Goal: Answer question/provide support: Share knowledge or assist other users

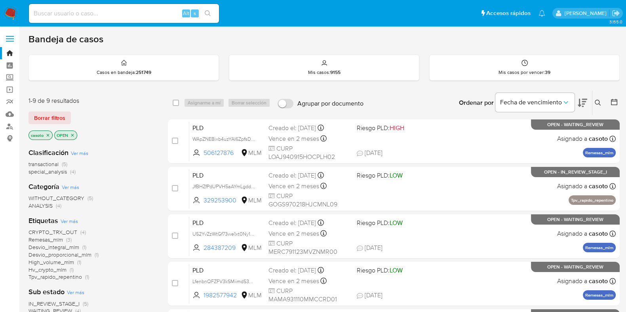
click at [143, 16] on input at bounding box center [124, 13] width 190 height 10
paste input "1199644607"
type input "1199644607"
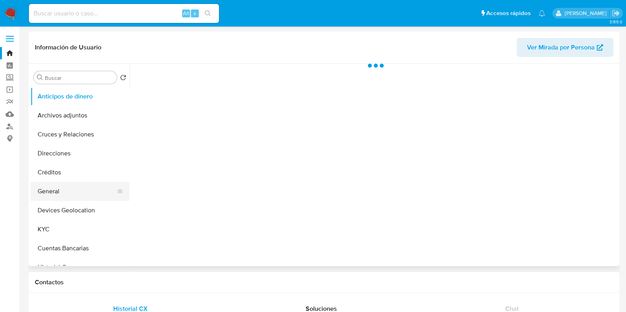
click at [63, 190] on button "General" at bounding box center [76, 191] width 93 height 19
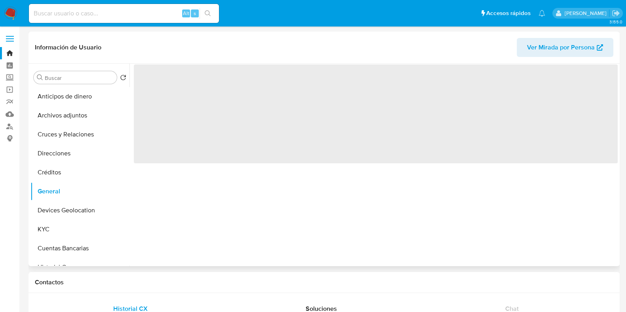
select select "10"
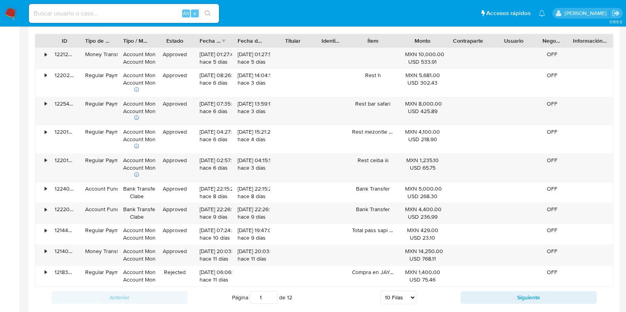
scroll to position [692, 0]
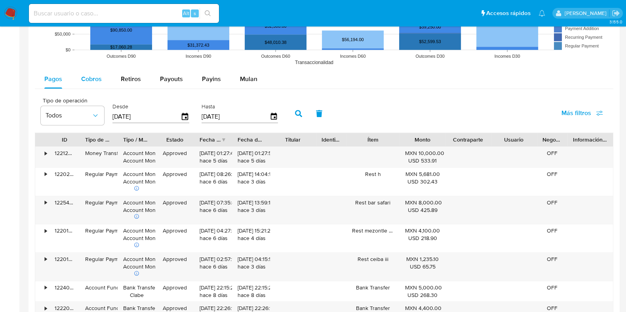
click at [95, 84] on div "Cobros" at bounding box center [91, 79] width 21 height 19
select select "10"
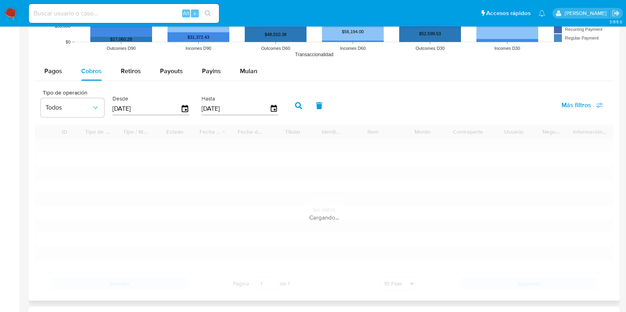
scroll to position [742, 0]
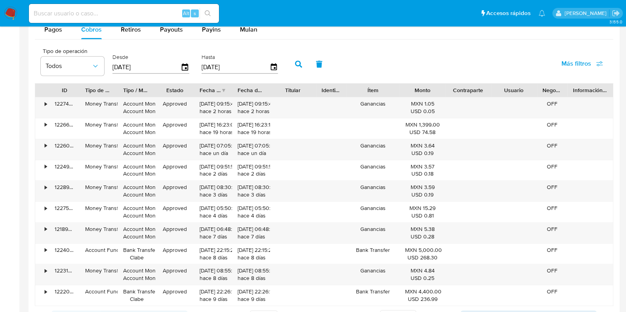
click at [89, 12] on input at bounding box center [124, 13] width 190 height 10
paste input "1626609909"
type input "1626609909"
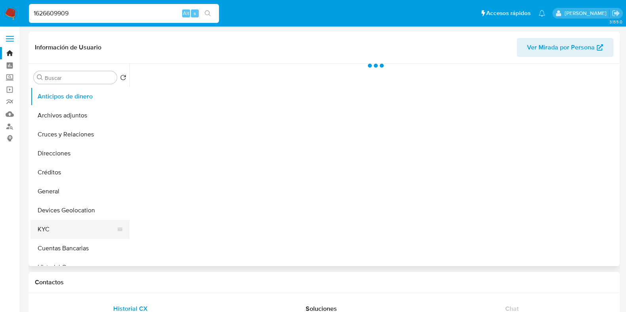
click at [59, 224] on button "KYC" at bounding box center [76, 229] width 93 height 19
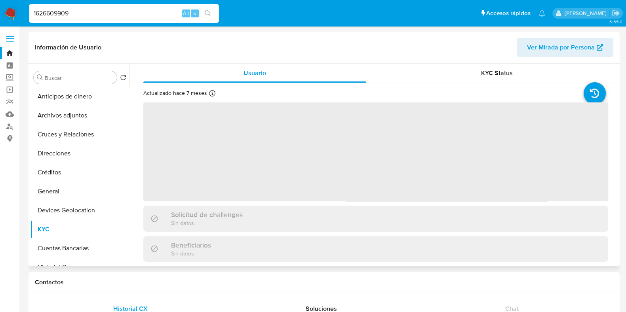
select select "10"
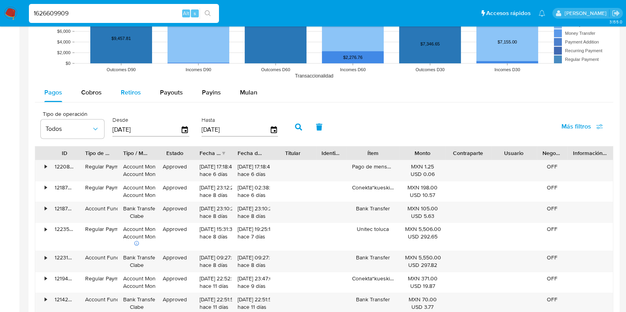
scroll to position [445, 0]
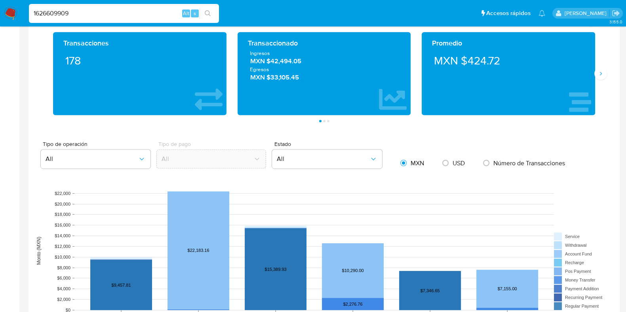
click at [63, 19] on div "1626609909 Alt s" at bounding box center [124, 13] width 190 height 19
click at [63, 15] on input "1626609909" at bounding box center [124, 13] width 190 height 10
paste input "228526835"
type input "228526835"
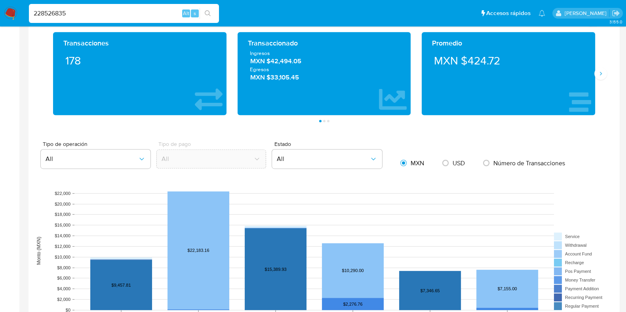
click at [211, 10] on button "search-icon" at bounding box center [207, 13] width 16 height 11
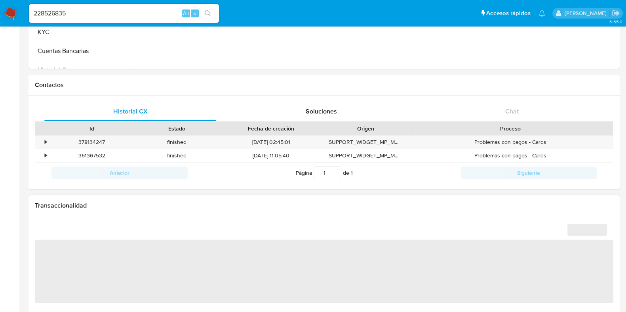
select select "10"
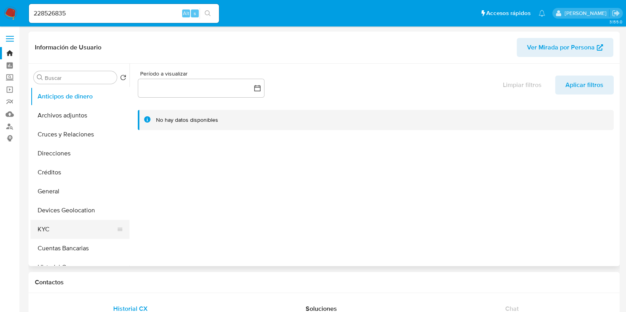
click at [47, 228] on button "KYC" at bounding box center [76, 229] width 93 height 19
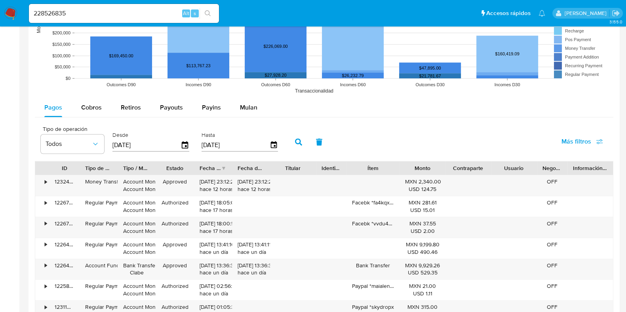
scroll to position [643, 0]
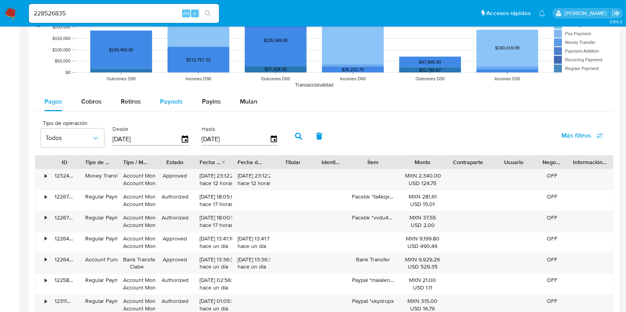
click at [165, 98] on span "Payouts" at bounding box center [171, 101] width 23 height 9
select select "10"
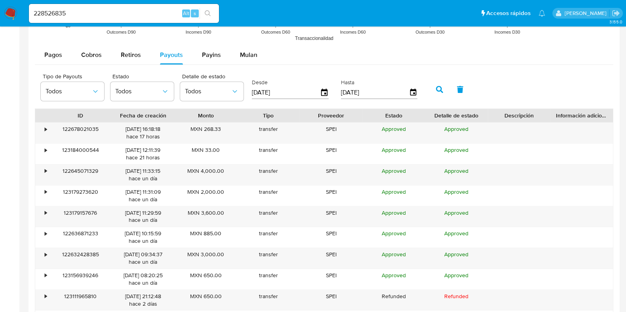
scroll to position [742, 0]
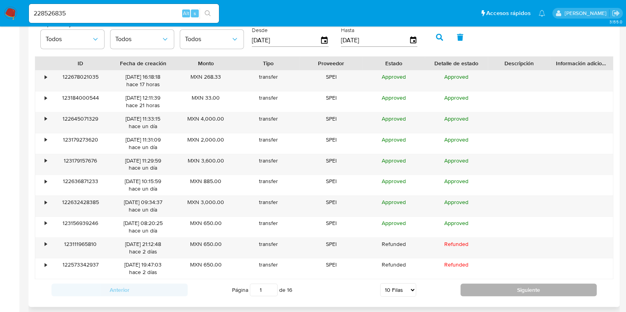
click at [493, 289] on button "Siguiente" at bounding box center [528, 290] width 136 height 13
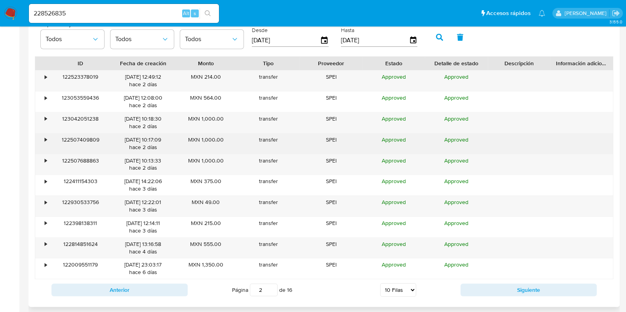
click at [39, 143] on div "•" at bounding box center [42, 143] width 14 height 21
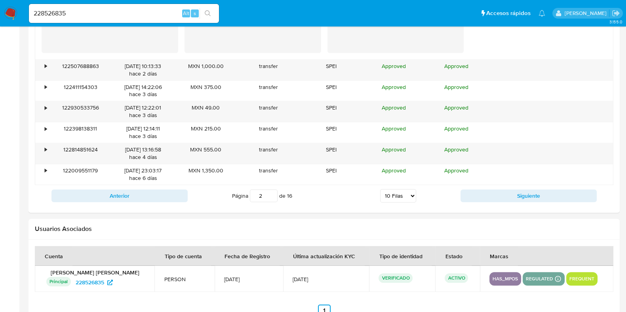
scroll to position [1013, 0]
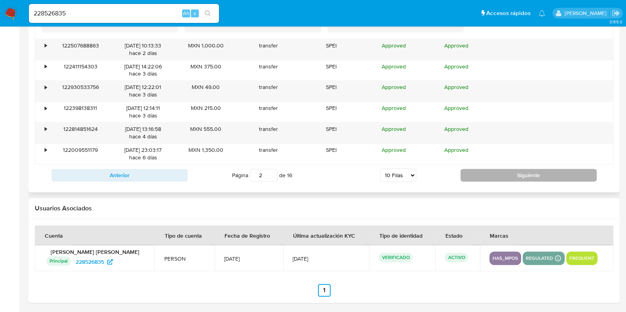
click at [505, 176] on button "Siguiente" at bounding box center [528, 175] width 136 height 13
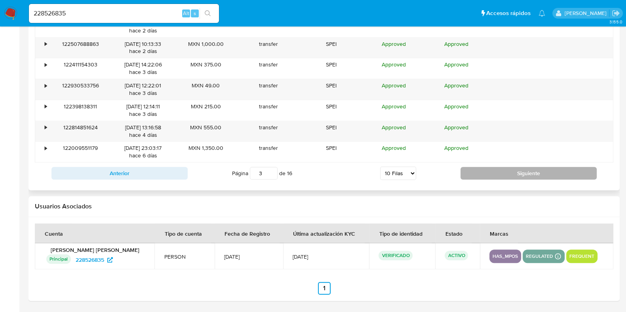
scroll to position [857, 0]
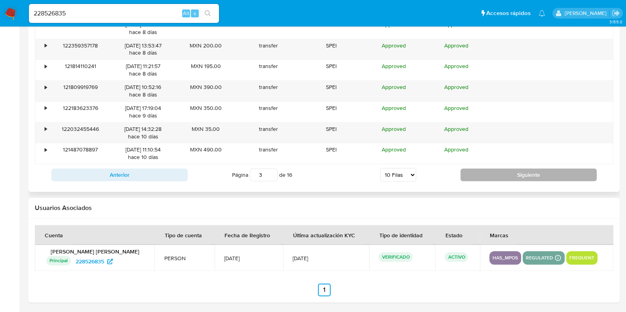
click at [505, 176] on button "Siguiente" at bounding box center [528, 175] width 136 height 13
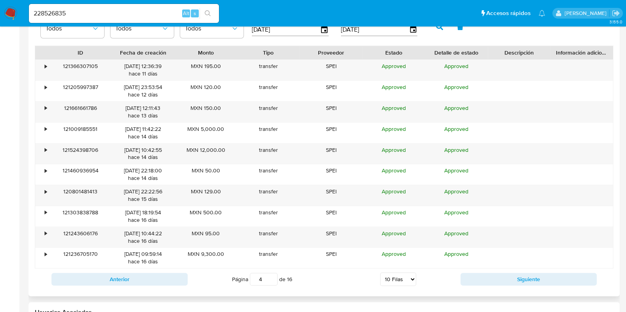
scroll to position [807, 0]
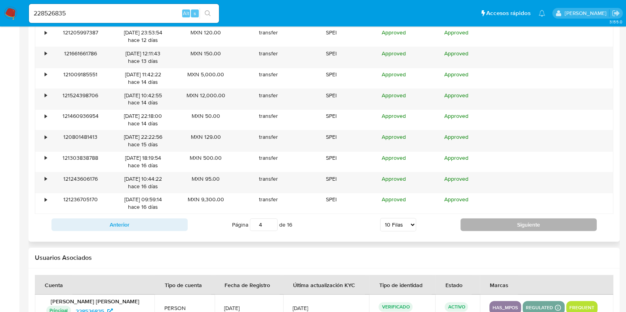
click at [484, 226] on button "Siguiente" at bounding box center [528, 224] width 136 height 13
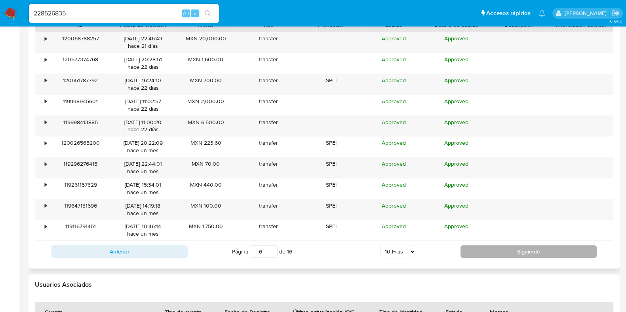
scroll to position [757, 0]
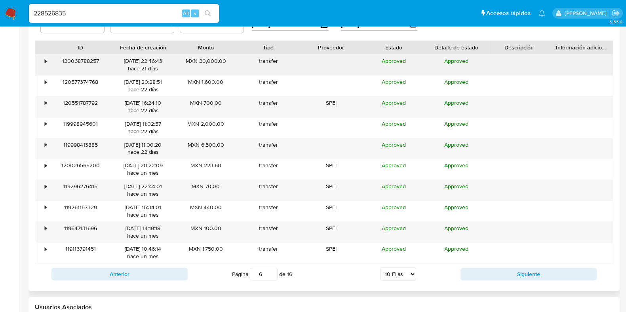
click at [41, 63] on div "•" at bounding box center [42, 65] width 14 height 21
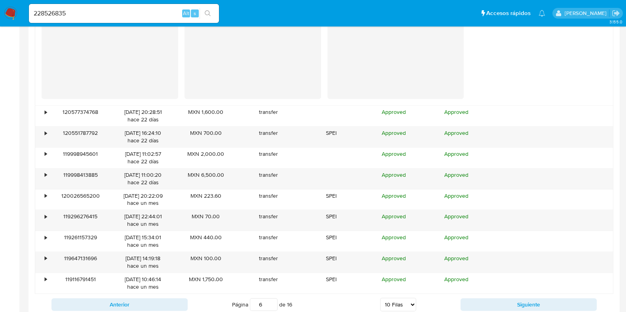
scroll to position [906, 0]
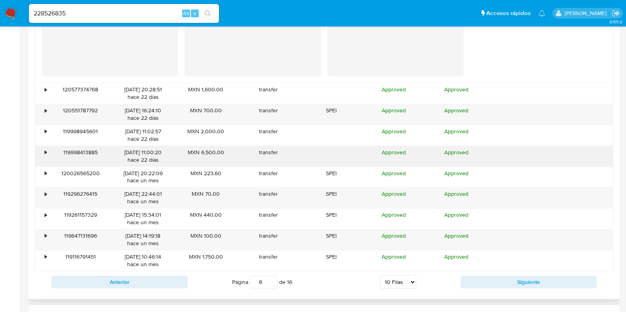
click at [45, 147] on div "•" at bounding box center [42, 156] width 14 height 21
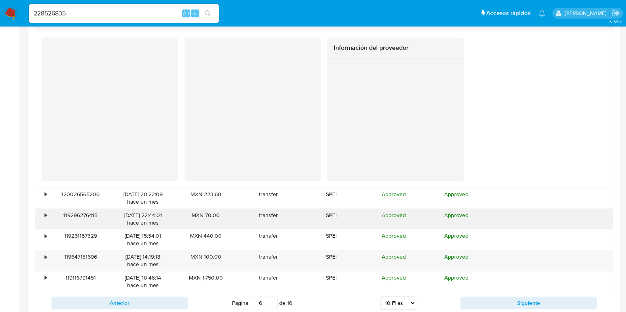
scroll to position [1054, 0]
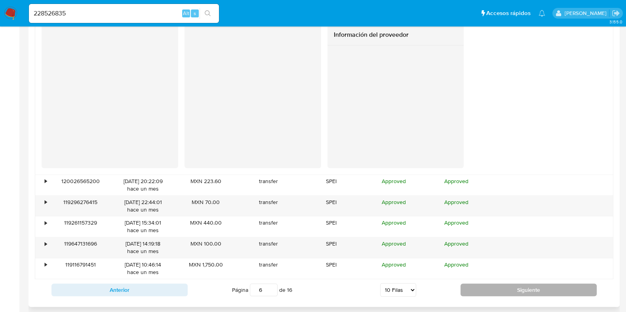
click at [499, 286] on button "Siguiente" at bounding box center [528, 290] width 136 height 13
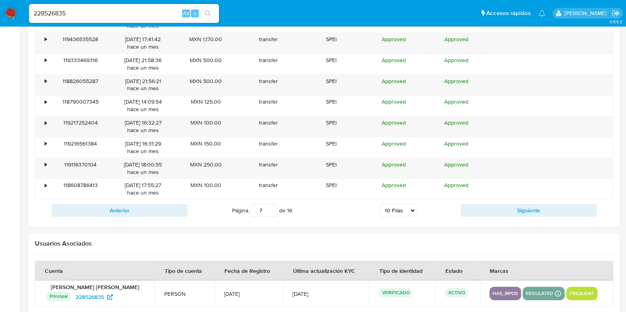
scroll to position [807, 0]
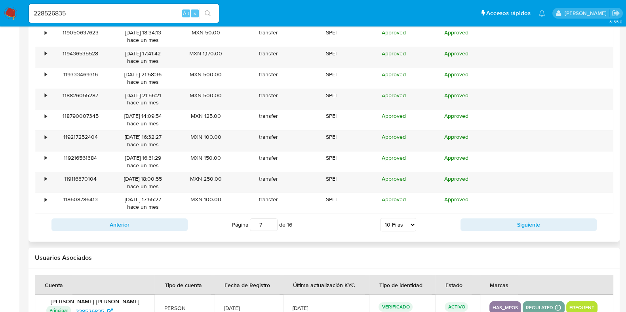
click at [497, 230] on div "Anterior Página 7 de 16 5 Filas 10 Filas 20 Filas 25 Filas 50 Filas 100 Filas S…" at bounding box center [324, 224] width 578 height 21
click at [498, 226] on button "Siguiente" at bounding box center [528, 224] width 136 height 13
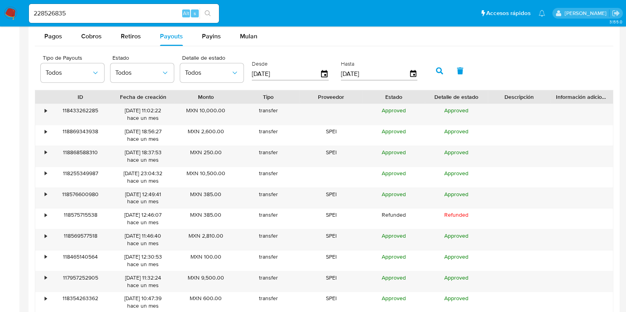
scroll to position [757, 0]
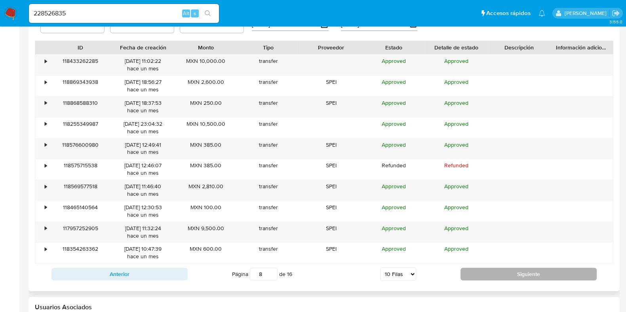
click at [482, 273] on button "Siguiente" at bounding box center [528, 274] width 136 height 13
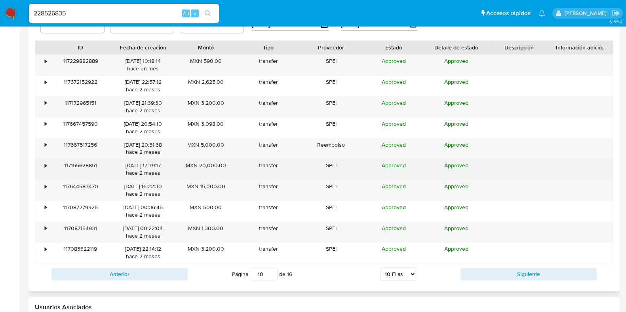
click at [45, 170] on div "•" at bounding box center [42, 169] width 14 height 21
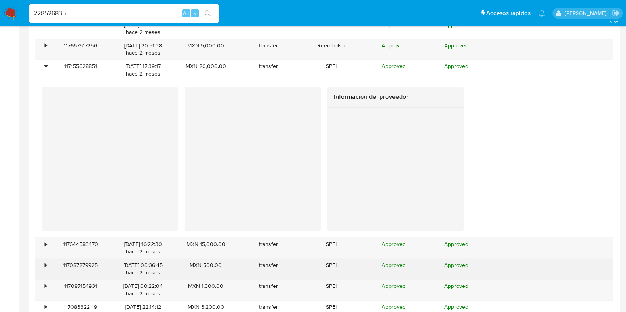
scroll to position [956, 0]
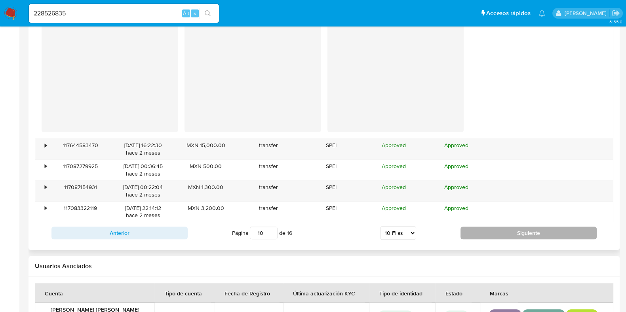
click at [485, 234] on button "Siguiente" at bounding box center [528, 233] width 136 height 13
type input "11"
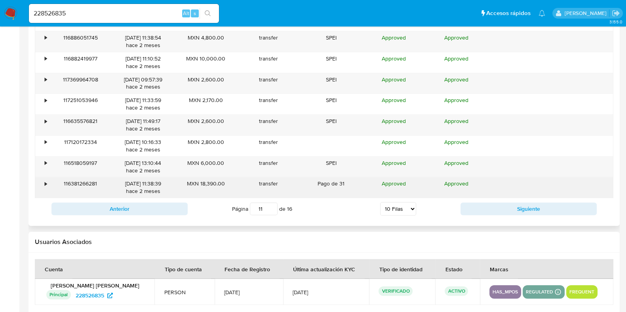
scroll to position [807, 0]
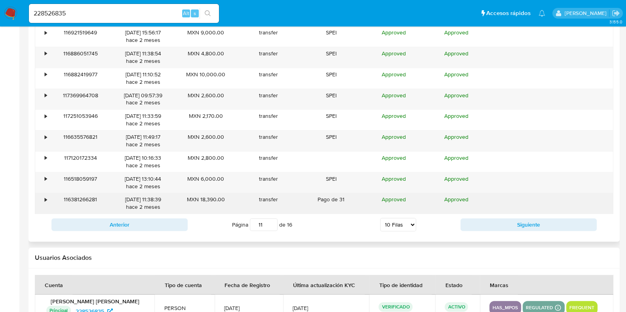
click at [47, 199] on div "•" at bounding box center [42, 203] width 14 height 21
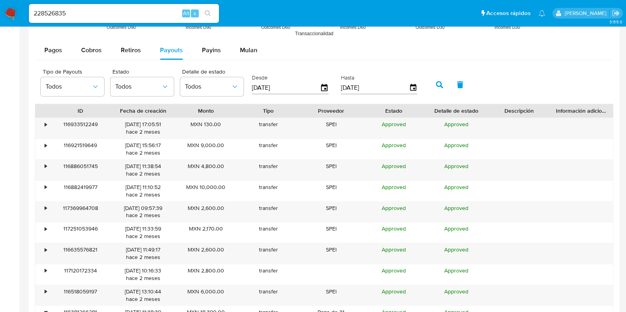
scroll to position [658, 0]
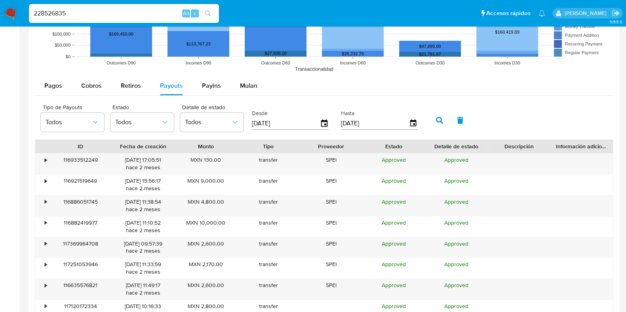
click at [8, 12] on img at bounding box center [10, 13] width 13 height 13
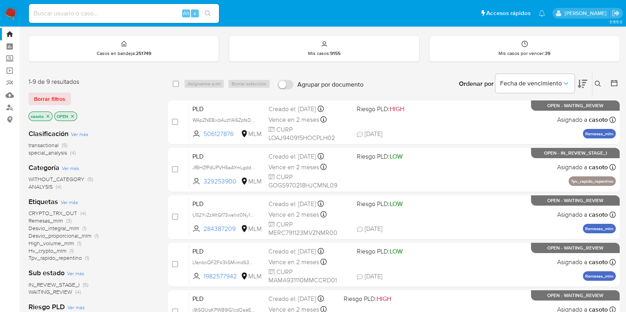
scroll to position [17, 0]
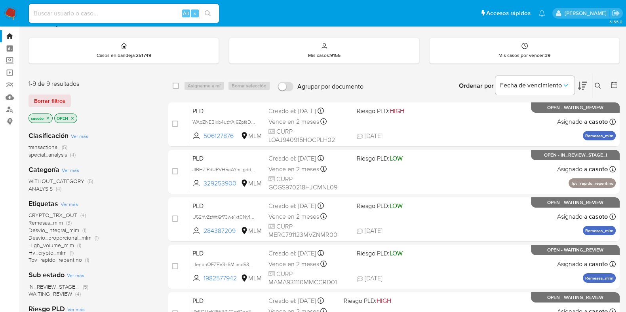
click at [49, 118] on icon "close-filter" at bounding box center [48, 118] width 5 height 5
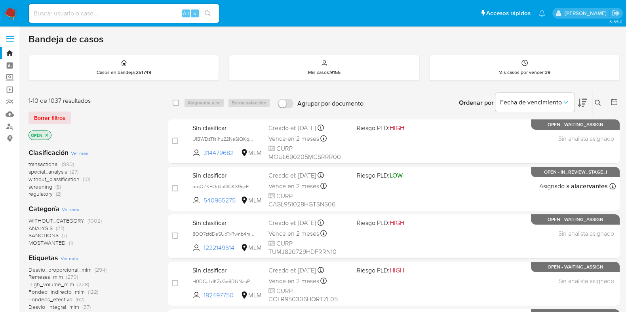
click at [597, 101] on icon at bounding box center [597, 103] width 6 height 6
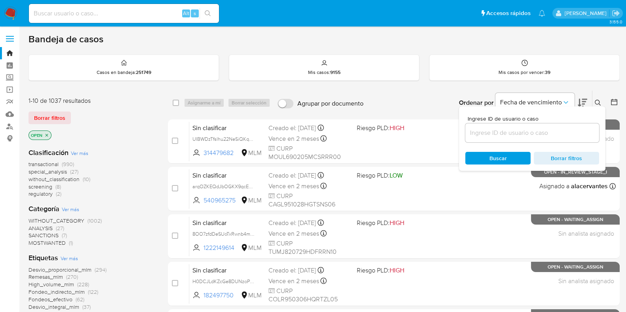
click at [523, 137] on input at bounding box center [532, 133] width 134 height 10
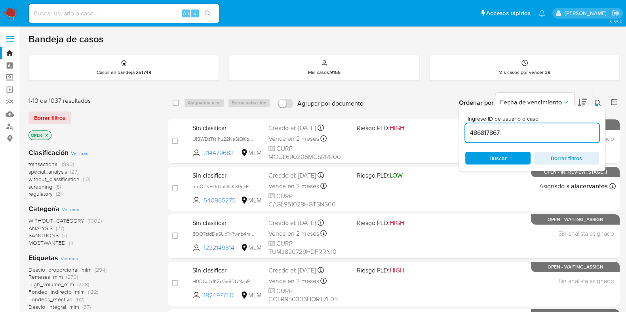
type input "486817867"
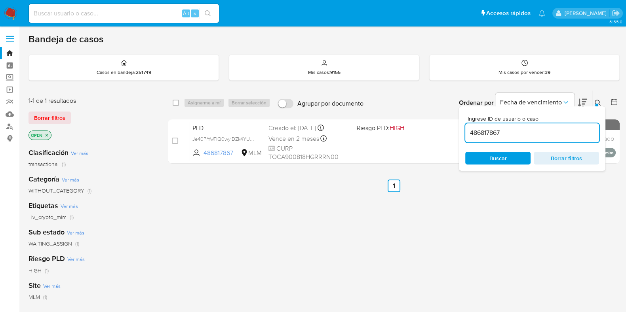
click at [597, 104] on div at bounding box center [596, 105] width 3 height 3
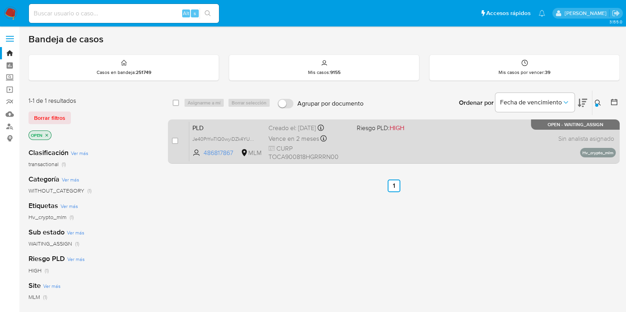
click at [474, 139] on div "PLD Je40PrYwTlQ0wyiDZk4YU49C 486817867 MLM Riesgo PLD: HIGH Creado el: 12/08/20…" at bounding box center [402, 141] width 426 height 40
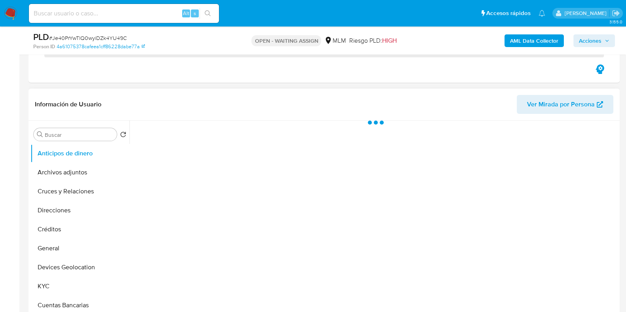
scroll to position [148, 0]
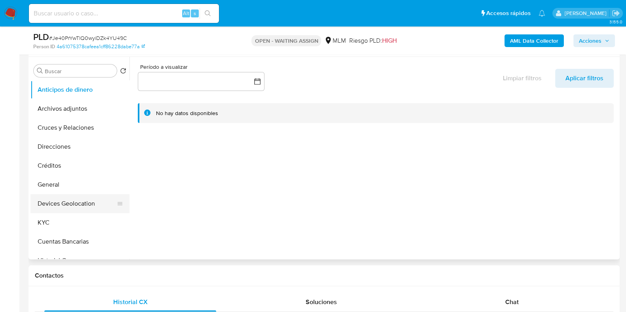
select select "10"
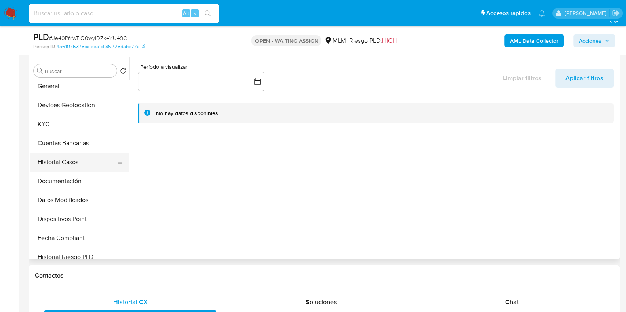
click at [63, 166] on button "Historial Casos" at bounding box center [76, 162] width 93 height 19
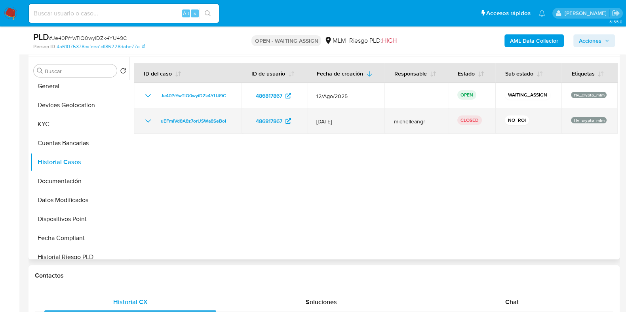
click at [145, 118] on icon "Mostrar/Ocultar" at bounding box center [147, 120] width 9 height 9
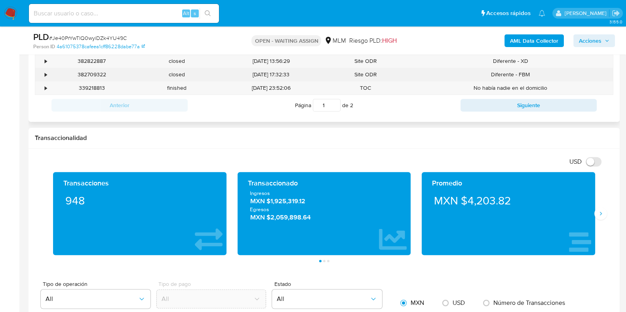
scroll to position [445, 0]
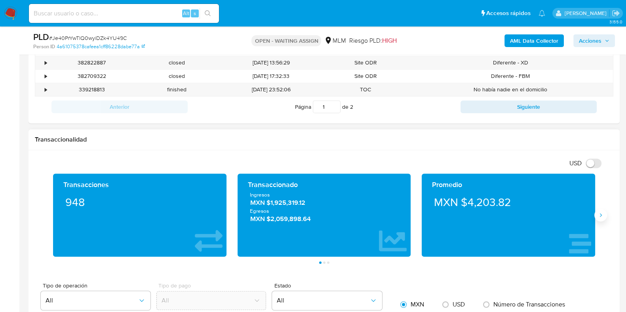
click at [601, 216] on icon "Siguiente" at bounding box center [600, 215] width 6 height 6
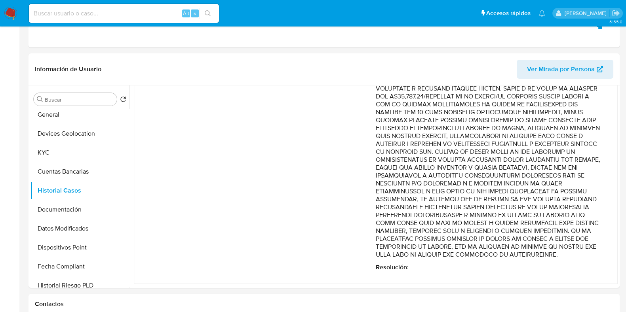
scroll to position [148, 0]
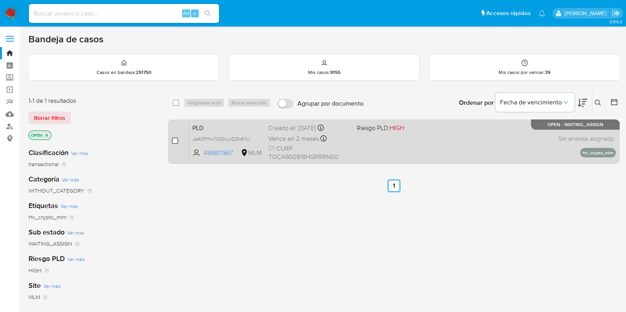
click at [177, 141] on input "checkbox" at bounding box center [175, 141] width 6 height 6
checkbox input "true"
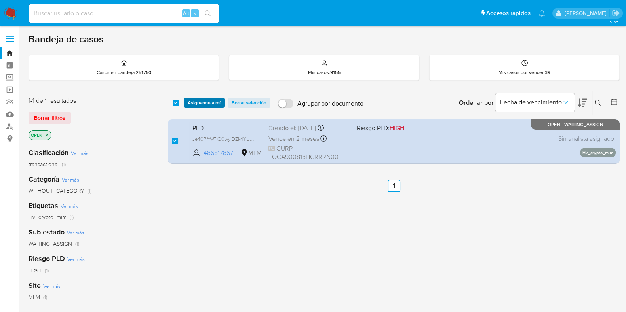
click at [196, 105] on span "Asignarme a mí" at bounding box center [204, 103] width 33 height 8
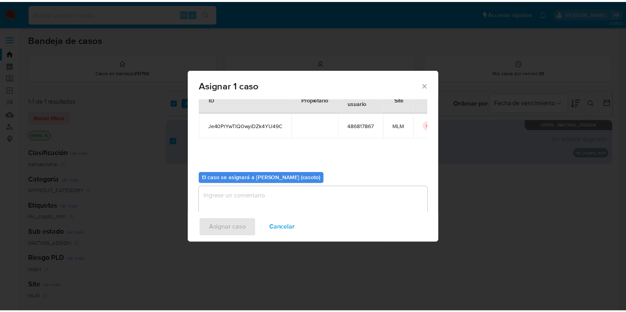
scroll to position [41, 0]
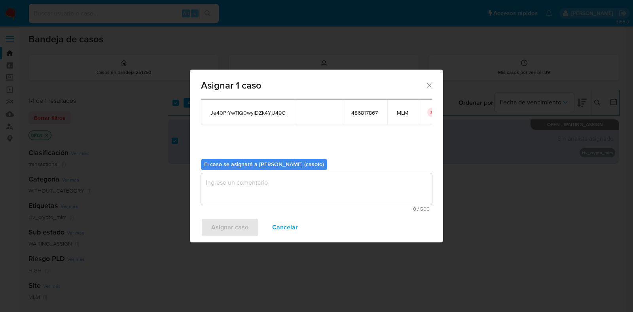
click at [233, 181] on textarea "assign-modal" at bounding box center [316, 189] width 231 height 32
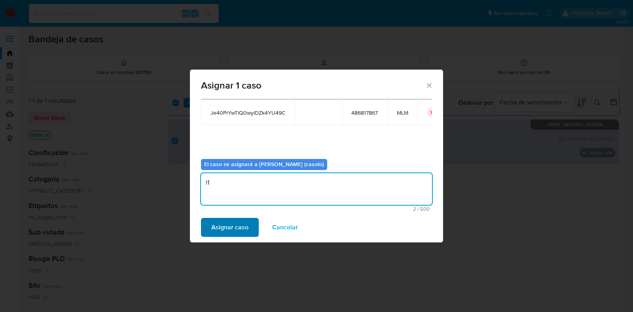
type textarea "l1"
click at [220, 222] on span "Asignar caso" at bounding box center [229, 227] width 37 height 17
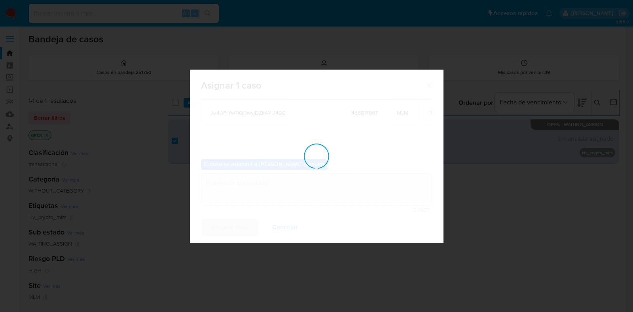
checkbox input "false"
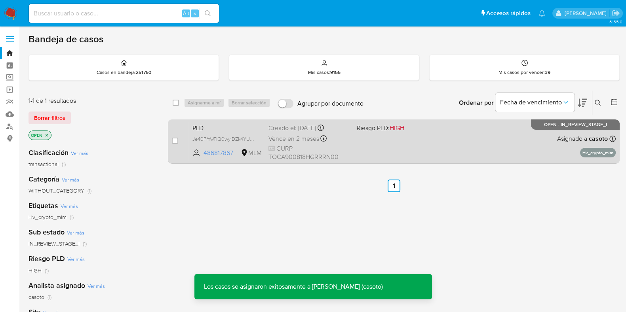
click at [454, 155] on div "PLD Je40PrYwTlQ0wyiDZk4YU49C 486817867 MLM Riesgo PLD: HIGH Creado el: 12/08/20…" at bounding box center [402, 141] width 426 height 40
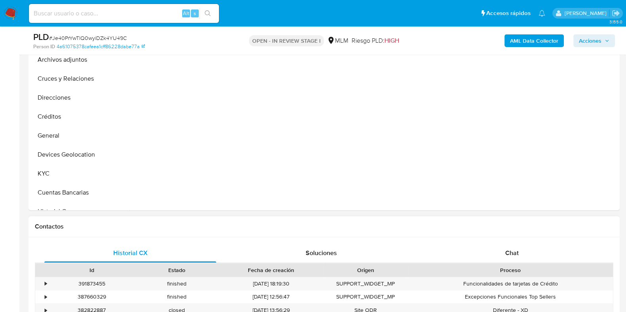
scroll to position [346, 0]
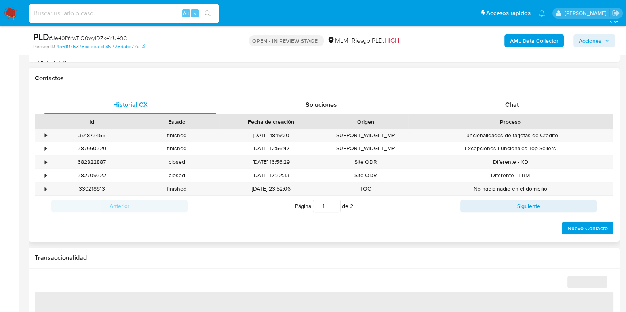
select select "10"
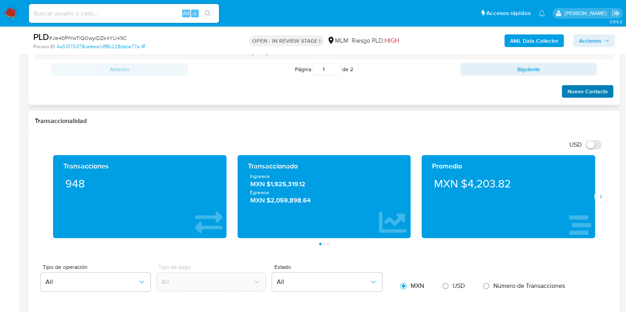
scroll to position [544, 0]
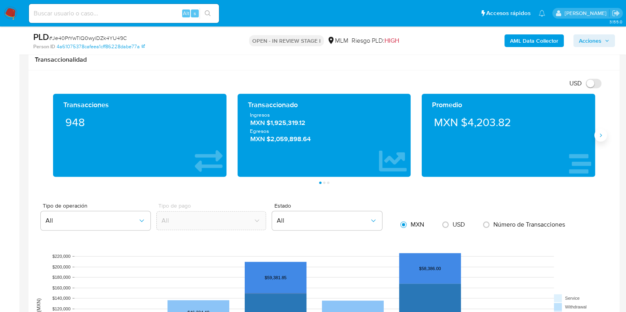
click at [597, 139] on button "Siguiente" at bounding box center [600, 135] width 13 height 13
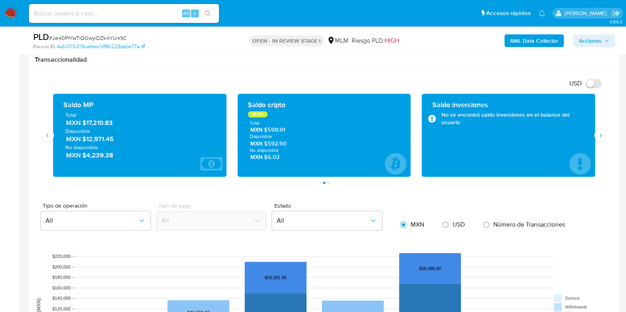
click at [95, 123] on span "MXN $17,210.83" at bounding box center [140, 122] width 148 height 9
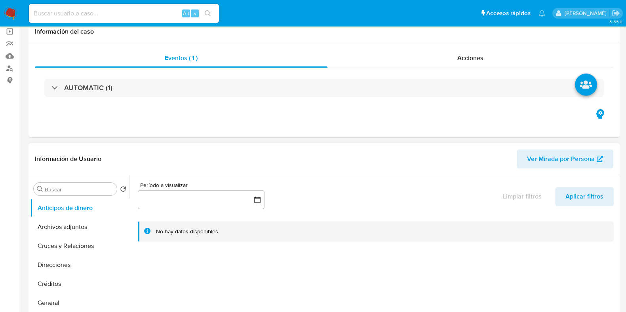
scroll to position [148, 0]
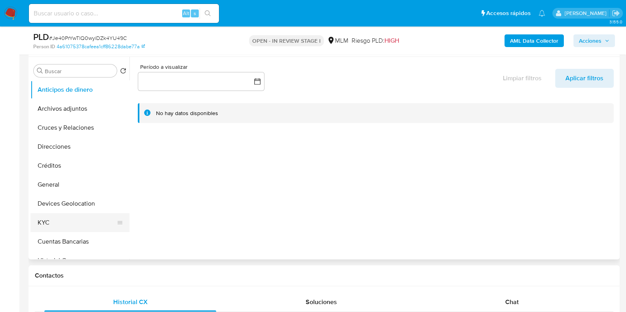
click at [70, 226] on button "KYC" at bounding box center [76, 222] width 93 height 19
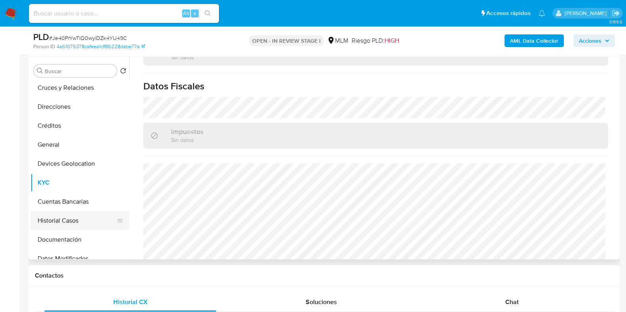
scroll to position [49, 0]
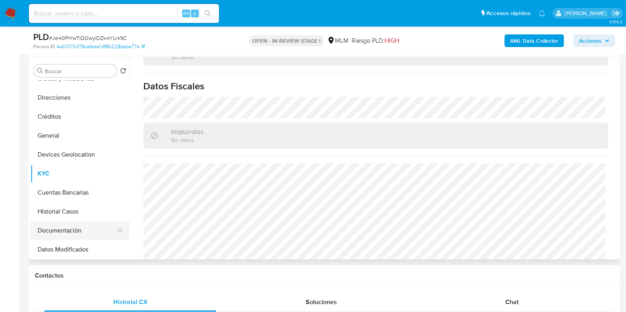
click at [58, 224] on button "Documentación" at bounding box center [76, 230] width 93 height 19
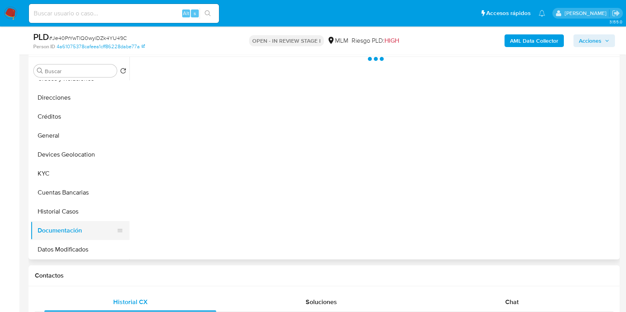
scroll to position [0, 0]
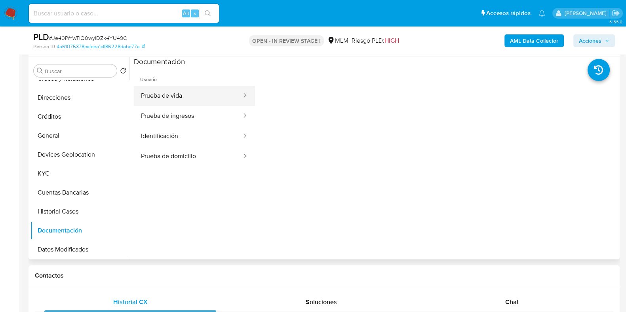
click at [170, 95] on button "Prueba de vida" at bounding box center [188, 96] width 108 height 20
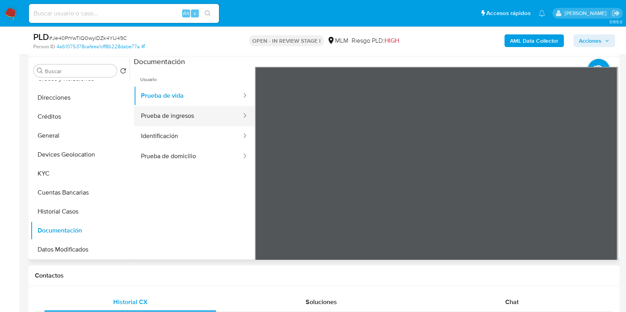
click at [172, 108] on button "Prueba de ingresos" at bounding box center [188, 116] width 108 height 20
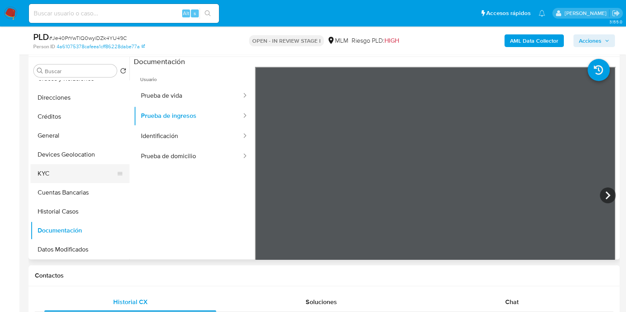
click at [43, 179] on button "KYC" at bounding box center [76, 173] width 93 height 19
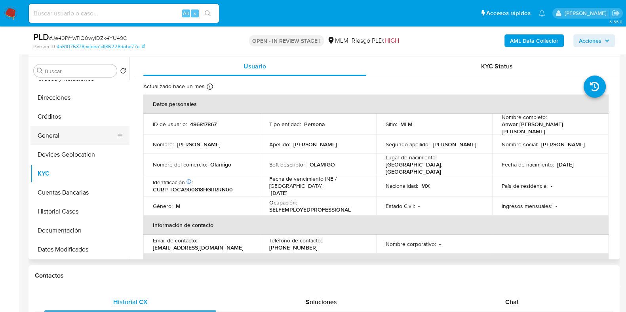
click at [49, 132] on button "General" at bounding box center [76, 135] width 93 height 19
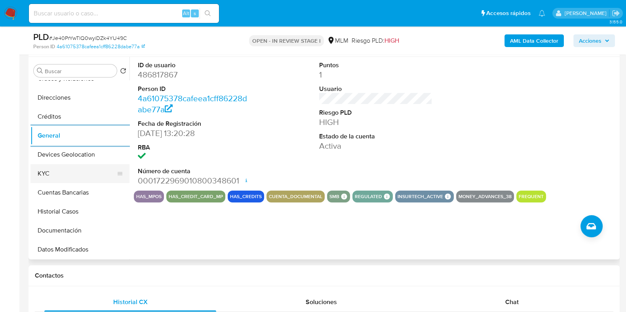
click at [49, 164] on button "KYC" at bounding box center [76, 173] width 93 height 19
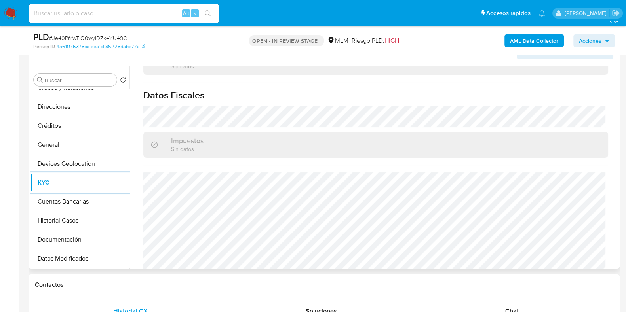
scroll to position [99, 0]
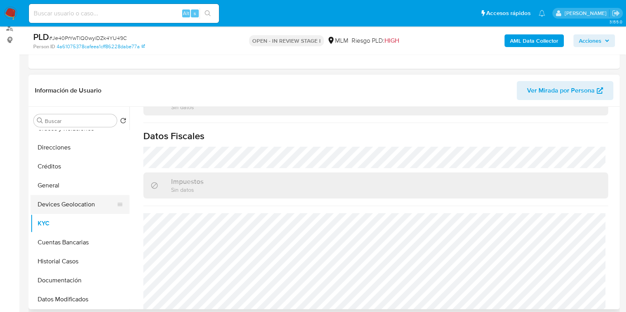
click at [77, 207] on button "Devices Geolocation" at bounding box center [76, 204] width 93 height 19
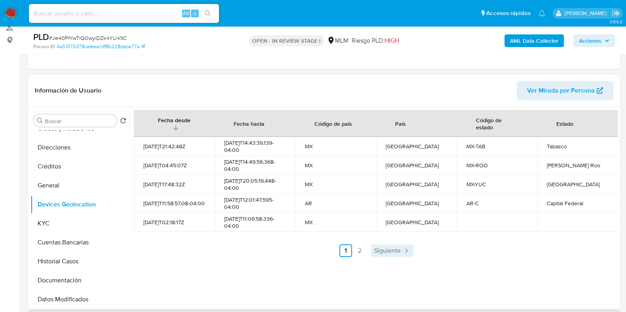
click at [402, 252] on icon "Paginación" at bounding box center [406, 251] width 8 height 8
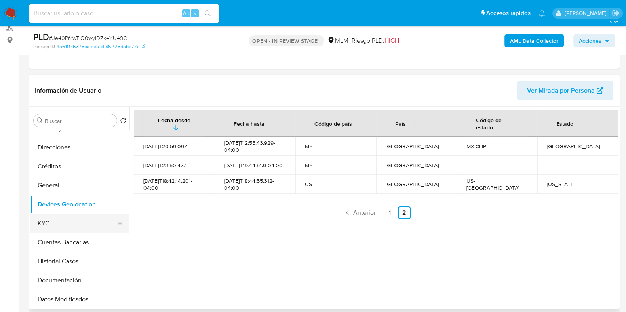
click at [67, 229] on button "KYC" at bounding box center [76, 223] width 93 height 19
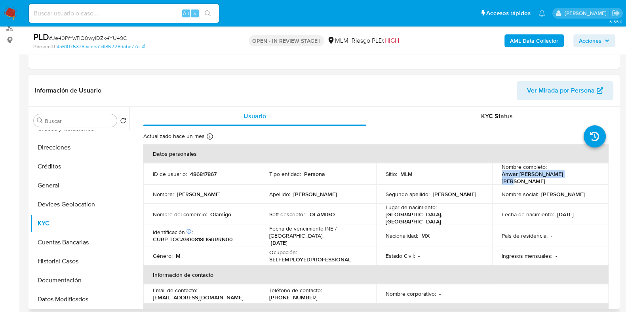
drag, startPoint x: 573, startPoint y: 173, endPoint x: 497, endPoint y: 174, distance: 76.0
click at [497, 174] on td "Nombre completo : Anwar Miguel Torres Cruz" at bounding box center [550, 173] width 116 height 21
copy p "Anwar Miguel Torres Cruz"
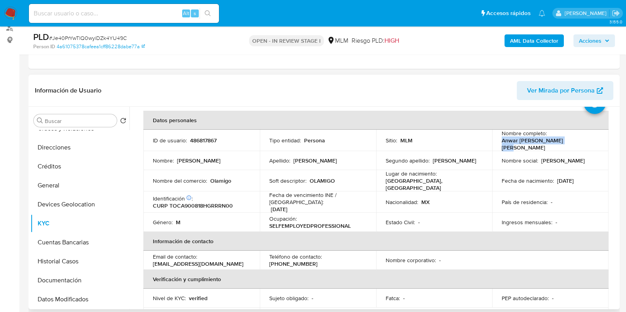
scroll to position [49, 0]
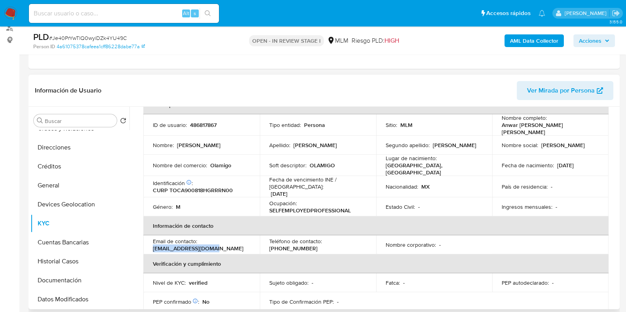
drag, startPoint x: 220, startPoint y: 242, endPoint x: 153, endPoint y: 240, distance: 66.9
click at [153, 240] on div "Email de contacto : anwartc1044@gmail.com" at bounding box center [201, 245] width 97 height 14
copy p "anwartc1044@gmail.com"
drag, startPoint x: 233, startPoint y: 162, endPoint x: 211, endPoint y: 163, distance: 22.2
click at [211, 163] on div "Nombre del comercio : Olamigo" at bounding box center [201, 165] width 97 height 7
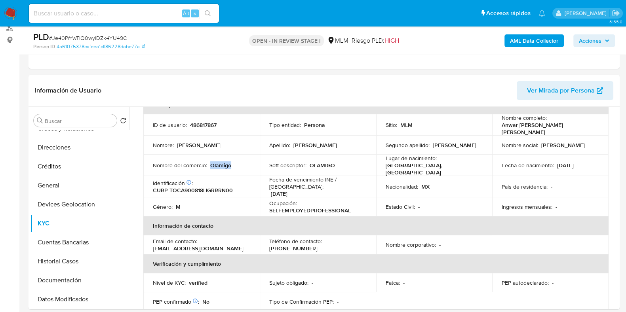
copy p "Olamigo"
drag, startPoint x: 567, startPoint y: 130, endPoint x: 499, endPoint y: 126, distance: 69.0
click at [499, 126] on td "Nombre completo : Anwar Miguel Torres Cruz" at bounding box center [550, 124] width 116 height 21
copy p "Anwar Miguel Torres Cruz"
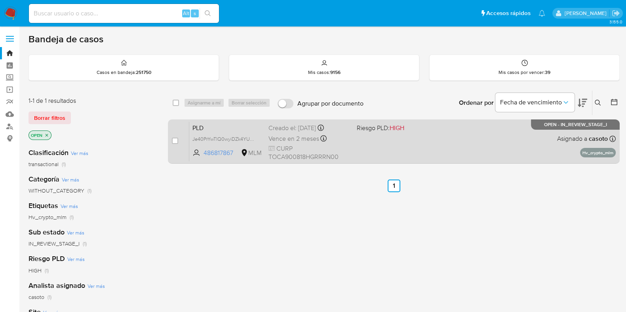
click at [510, 163] on div "case-item-checkbox No es posible asignar el caso PLD Je40PrYwTlQ0wyiDZk4YU49C 4…" at bounding box center [393, 141] width 451 height 44
click at [469, 155] on div "PLD Je40PrYwTlQ0wyiDZk4YU49C 486817867 MLM Riesgo PLD: HIGH Creado el: [DATE] C…" at bounding box center [402, 141] width 426 height 40
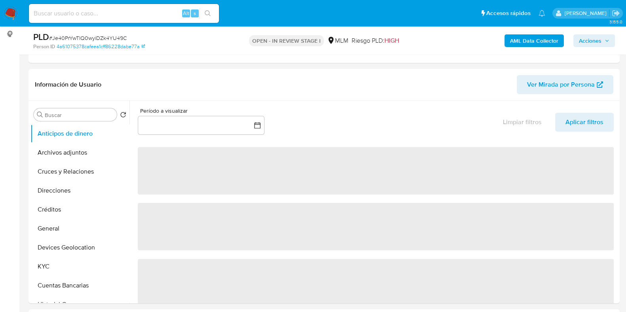
scroll to position [148, 0]
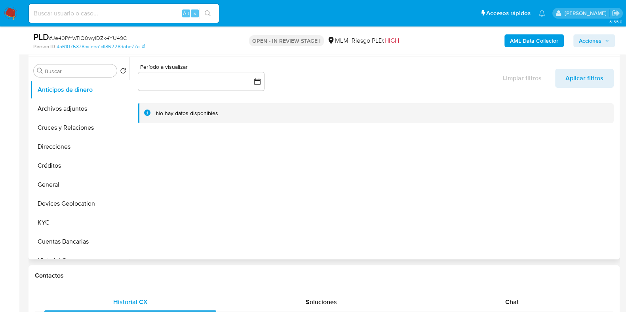
select select "10"
click at [83, 220] on button "KYC" at bounding box center [76, 222] width 93 height 19
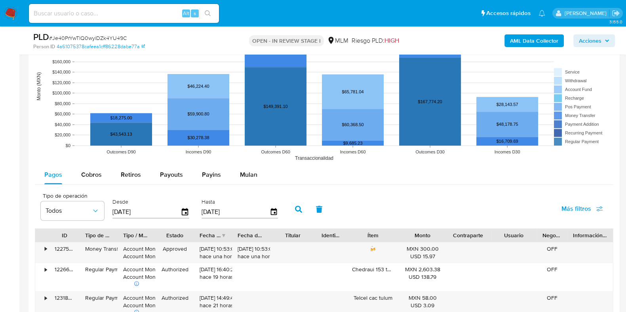
scroll to position [841, 0]
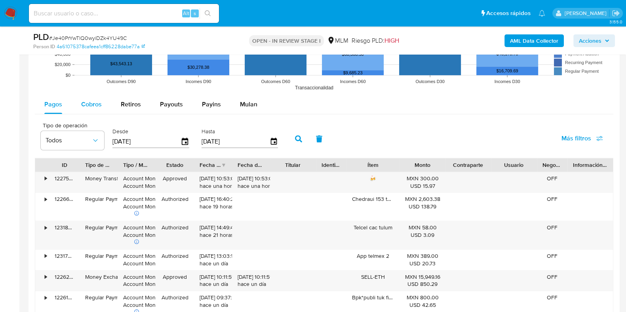
click at [90, 108] on span "Cobros" at bounding box center [91, 104] width 21 height 9
select select "10"
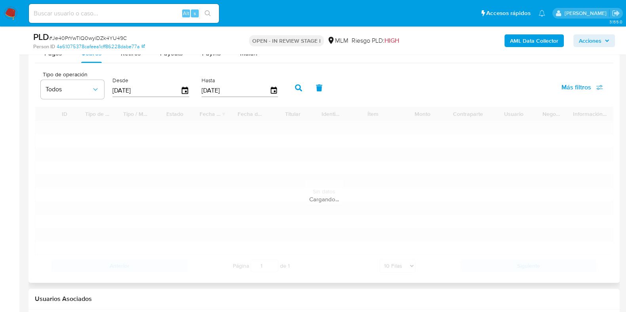
scroll to position [940, 0]
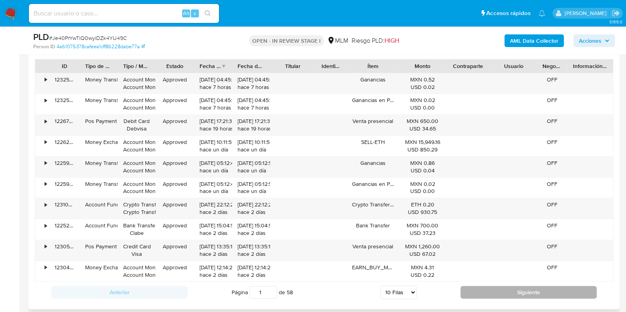
click at [477, 288] on button "Siguiente" at bounding box center [528, 292] width 136 height 13
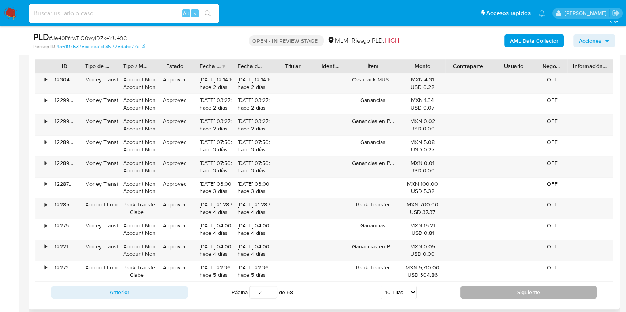
click at [477, 288] on button "Siguiente" at bounding box center [528, 292] width 136 height 13
type input "6"
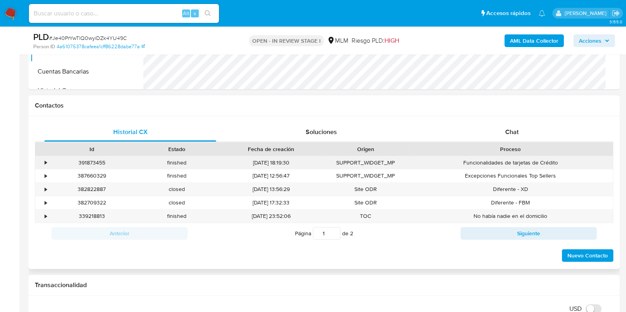
scroll to position [247, 0]
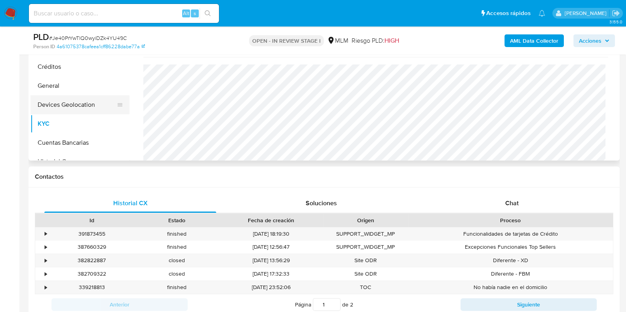
click at [64, 106] on button "Devices Geolocation" at bounding box center [76, 104] width 93 height 19
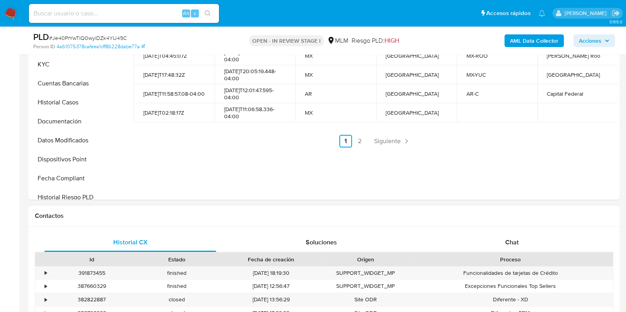
scroll to position [148, 0]
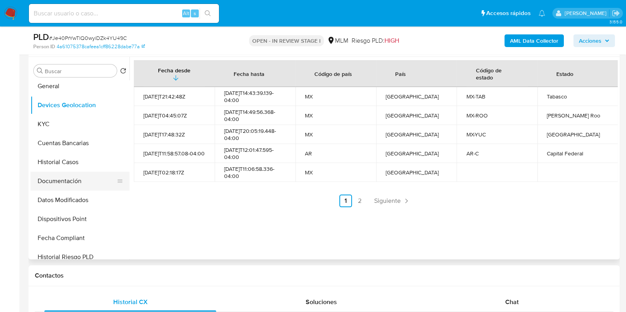
click at [61, 174] on button "Documentación" at bounding box center [76, 181] width 93 height 19
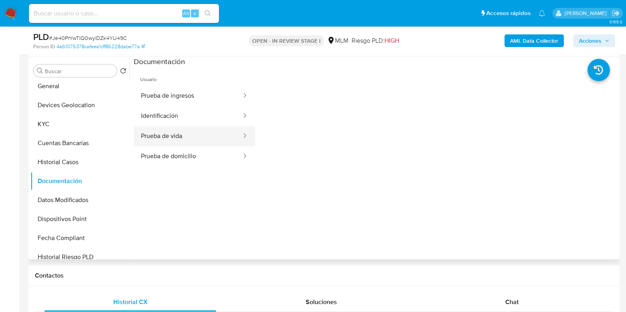
click at [177, 145] on button "Prueba de vida" at bounding box center [188, 136] width 108 height 20
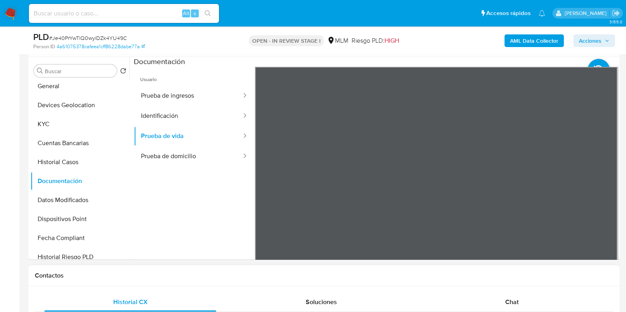
scroll to position [297, 0]
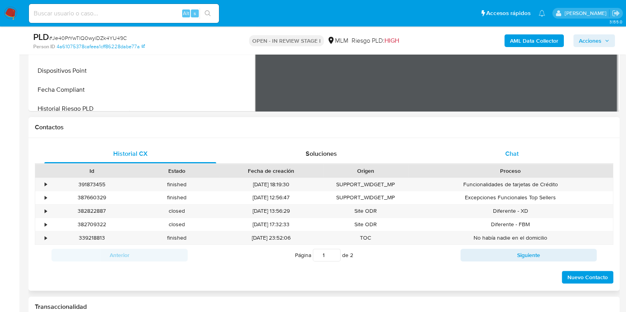
click at [505, 156] on span "Chat" at bounding box center [511, 153] width 13 height 9
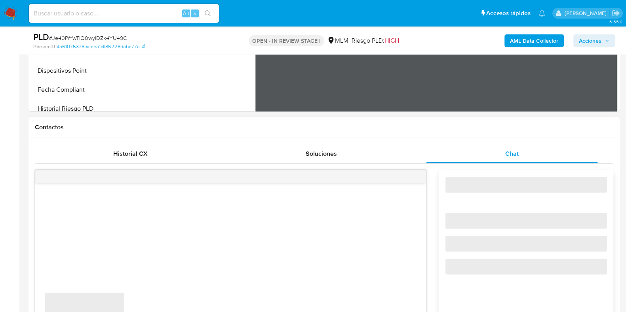
scroll to position [346, 0]
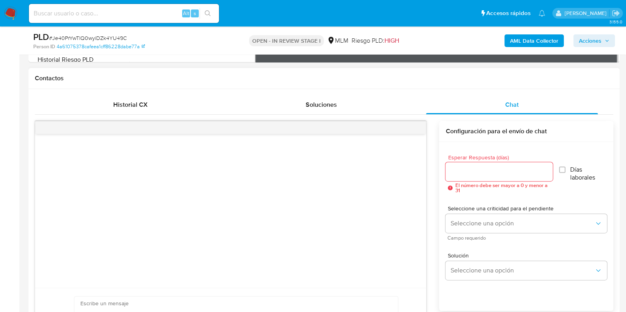
click at [472, 174] on input "Esperar Respuesta (días)" at bounding box center [498, 172] width 107 height 10
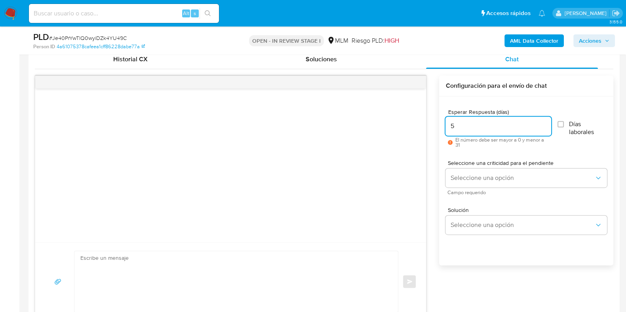
scroll to position [395, 0]
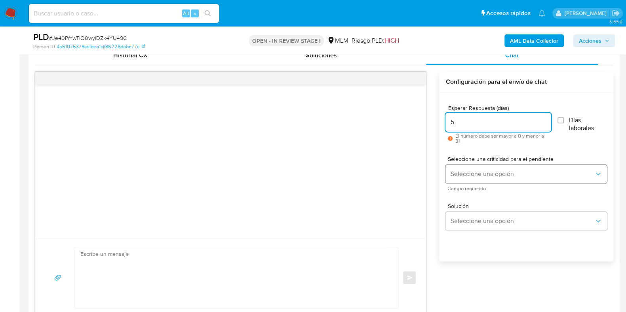
type input "5"
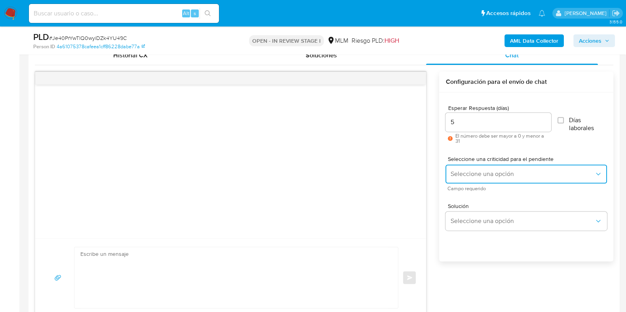
click at [469, 177] on button "Seleccione una opción" at bounding box center [525, 174] width 161 height 19
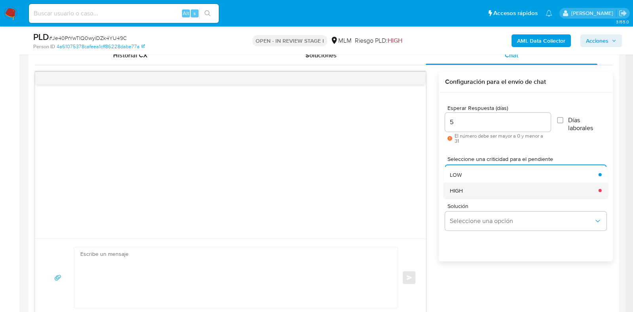
click at [466, 191] on div "HIGH" at bounding box center [522, 190] width 144 height 16
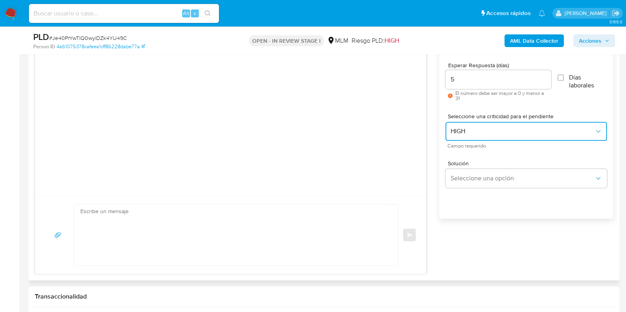
scroll to position [495, 0]
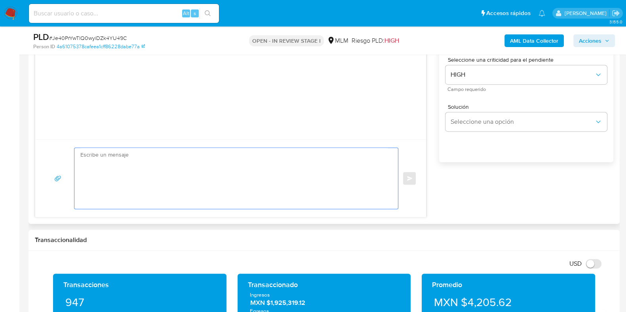
click at [202, 176] on textarea at bounding box center [233, 178] width 307 height 61
paste textarea "Estimado Cliente, Te comunicamos que identificamos ingresos de criptomonedas en…"
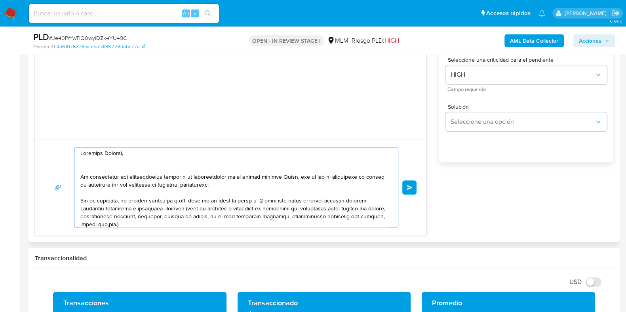
scroll to position [0, 0]
click at [301, 180] on textarea at bounding box center [233, 187] width 307 height 79
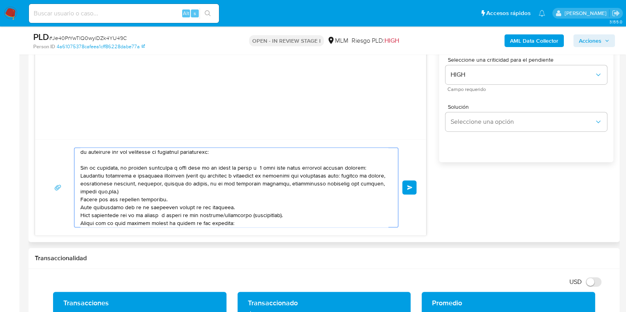
scroll to position [49, 0]
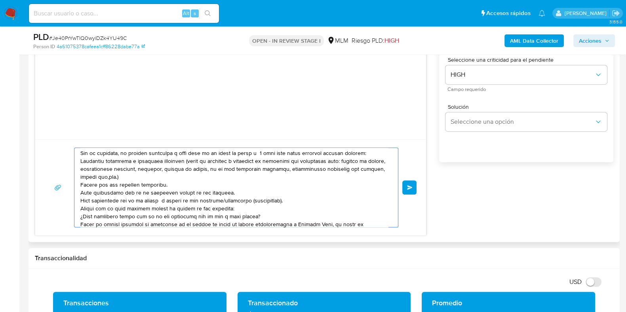
click at [81, 162] on textarea at bounding box center [233, 187] width 307 height 79
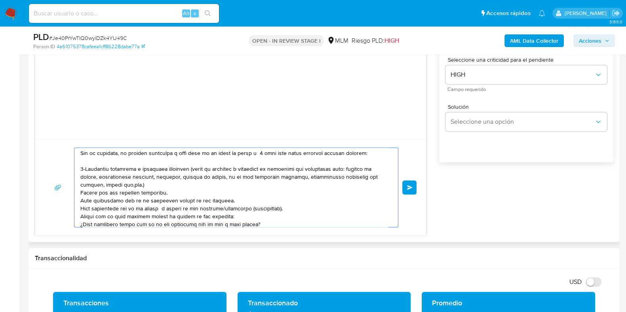
click at [82, 193] on textarea at bounding box center [233, 187] width 307 height 79
click at [227, 216] on textarea at bounding box center [233, 187] width 307 height 79
drag, startPoint x: 291, startPoint y: 209, endPoint x: 80, endPoint y: 202, distance: 211.8
click at [80, 202] on div at bounding box center [233, 187] width 319 height 79
drag, startPoint x: 233, startPoint y: 199, endPoint x: 149, endPoint y: 202, distance: 83.9
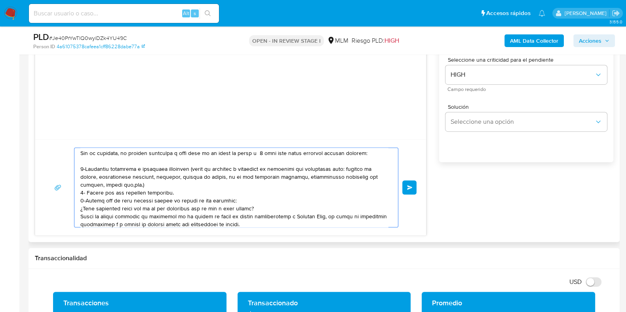
click at [149, 202] on textarea at bounding box center [233, 187] width 307 height 79
drag, startPoint x: 218, startPoint y: 200, endPoint x: 79, endPoint y: 201, distance: 138.5
click at [73, 203] on div "Enviar" at bounding box center [231, 188] width 372 height 80
click at [231, 203] on textarea at bounding box center [233, 187] width 307 height 79
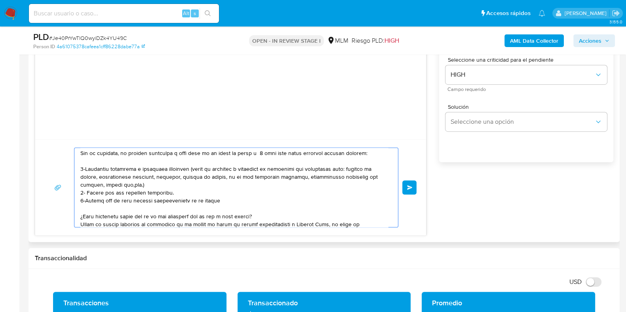
paste textarea "3-Motivo por el cual recibes critpomonedas en tu cuenta"
click at [82, 207] on textarea at bounding box center [233, 187] width 307 height 79
click at [223, 209] on textarea at bounding box center [233, 187] width 307 height 79
drag, startPoint x: 224, startPoint y: 211, endPoint x: 140, endPoint y: 208, distance: 83.5
click at [140, 208] on textarea at bounding box center [233, 187] width 307 height 79
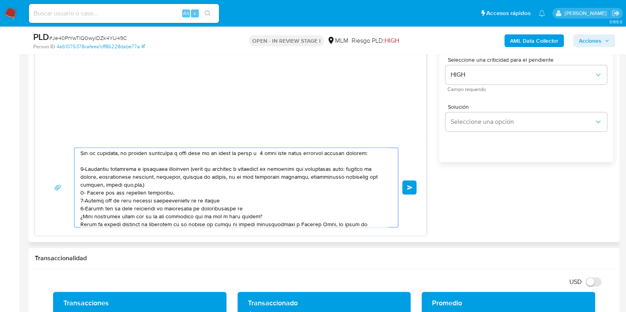
paste textarea "$945,629.64"
click at [278, 208] on textarea at bounding box center [233, 187] width 307 height 79
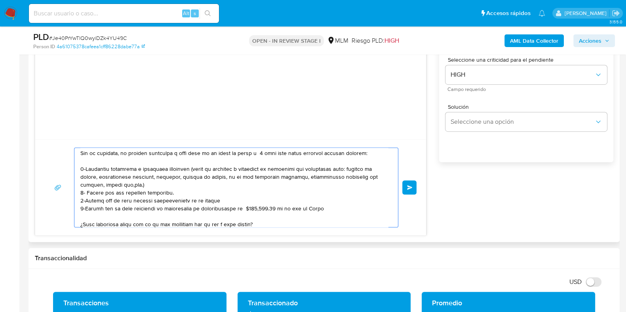
drag, startPoint x: 185, startPoint y: 207, endPoint x: 129, endPoint y: 209, distance: 56.2
click at [129, 209] on textarea at bounding box center [233, 187] width 307 height 79
click at [324, 209] on textarea at bounding box center [233, 187] width 307 height 79
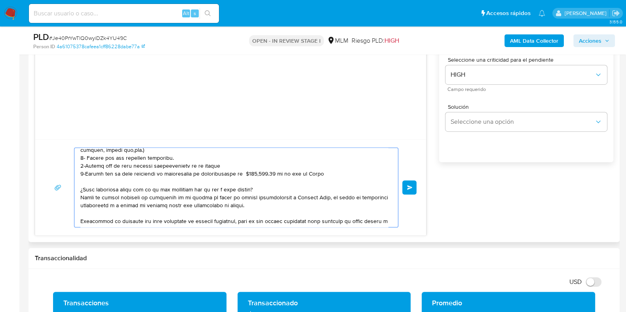
scroll to position [99, 0]
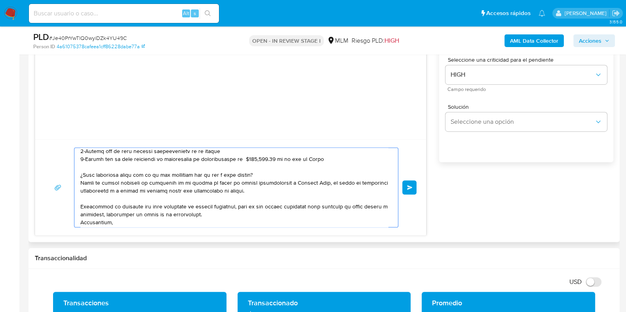
drag, startPoint x: 255, startPoint y: 172, endPoint x: 100, endPoint y: 172, distance: 155.5
click at [100, 172] on textarea at bounding box center [233, 187] width 307 height 79
click at [80, 175] on div at bounding box center [233, 187] width 319 height 79
click at [81, 175] on textarea at bounding box center [233, 187] width 307 height 79
drag, startPoint x: 252, startPoint y: 174, endPoint x: 80, endPoint y: 175, distance: 171.3
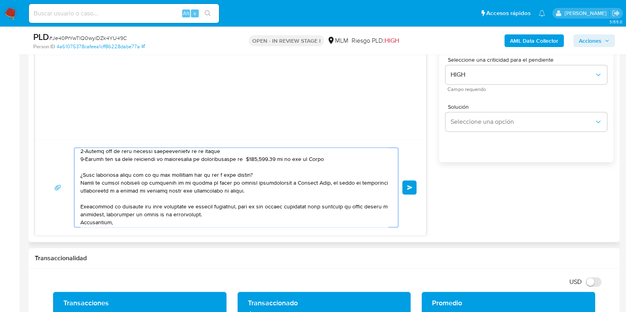
click at [80, 175] on textarea at bounding box center [233, 187] width 307 height 79
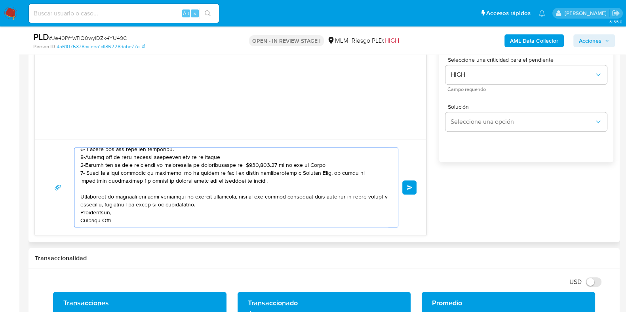
click at [285, 180] on textarea at bounding box center [233, 187] width 307 height 79
paste textarea "¿Cuál considera usted que es el uso principal que le das a esta cuenta?"
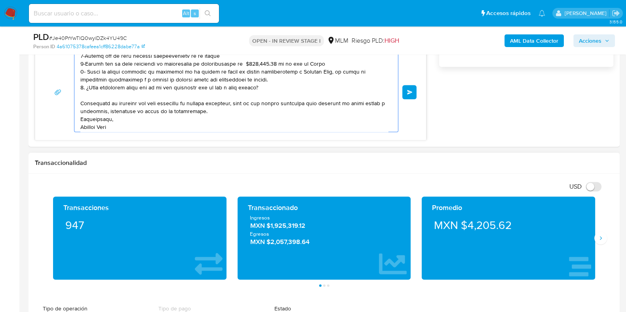
scroll to position [495, 0]
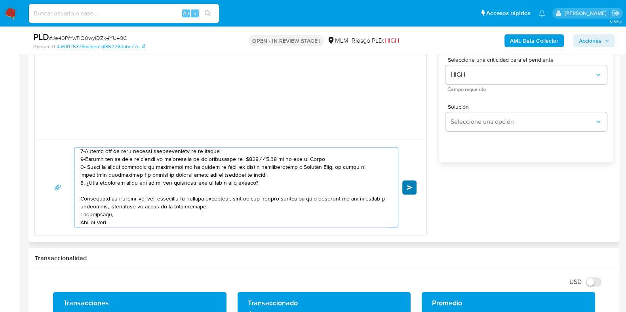
type textarea "Estimado Cliente, Te comunicamos que identificamos ingresos de criptomonedas en…"
click at [410, 190] on button "Enviar" at bounding box center [409, 187] width 14 height 14
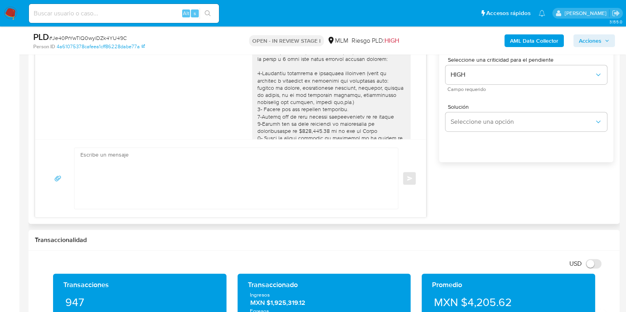
scroll to position [114, 0]
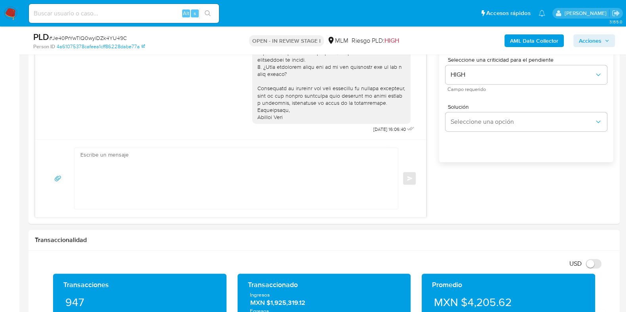
click at [107, 36] on span "# Je40PrYwTlQ0wyiDZk4YU49C" at bounding box center [88, 38] width 78 height 8
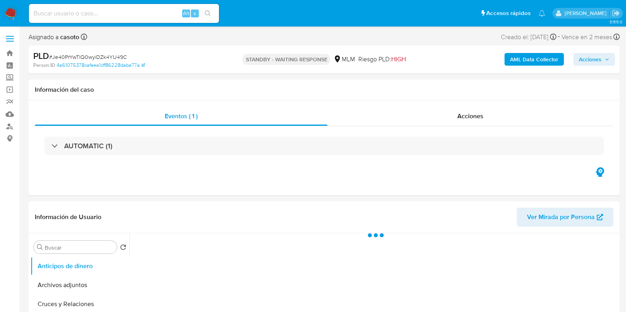
drag, startPoint x: 0, startPoint y: 0, endPoint x: 84, endPoint y: 55, distance: 100.3
click at [84, 55] on span "# Je40PrYwTlQ0wyiDZk4YU49C" at bounding box center [88, 57] width 78 height 8
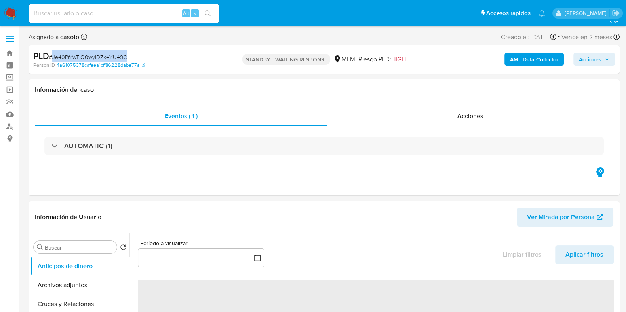
click at [84, 55] on span "# Je40PrYwTlQ0wyiDZk4YU49C" at bounding box center [88, 57] width 78 height 8
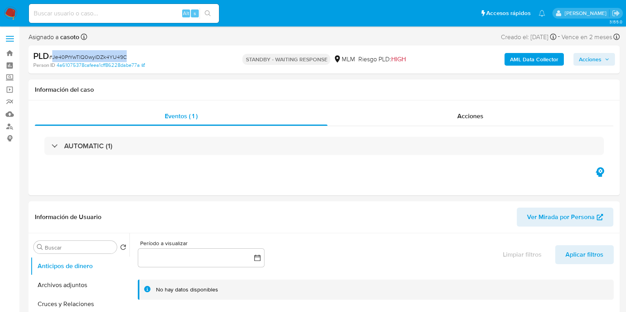
select select "10"
copy span "Je40PrYwTlQ0wyiDZk4YU49C"
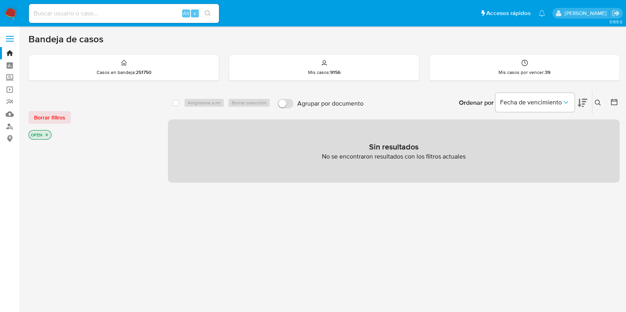
click at [598, 103] on icon at bounding box center [597, 103] width 6 height 6
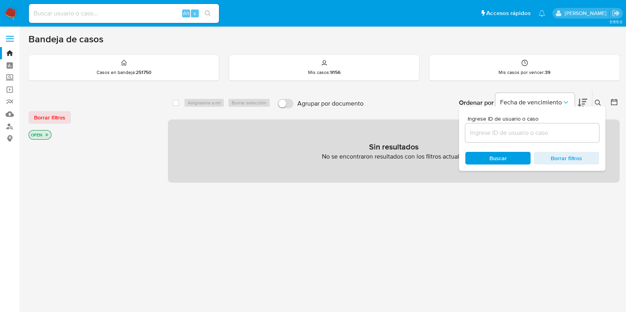
click at [530, 137] on input at bounding box center [532, 133] width 134 height 10
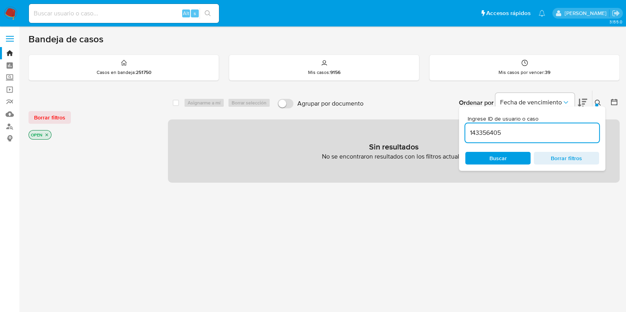
type input "143356405"
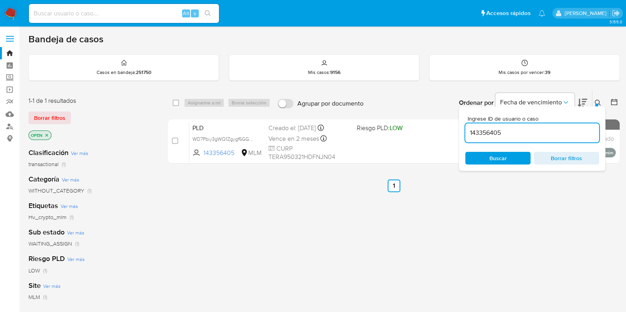
click at [596, 102] on icon at bounding box center [597, 103] width 6 height 6
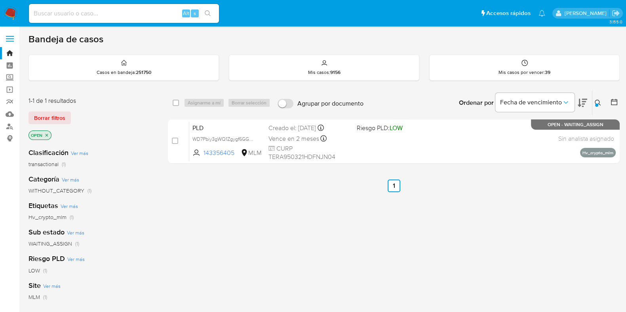
click at [289, 105] on input "Agrupar por documento" at bounding box center [285, 103] width 16 height 9
click at [286, 99] on input "Agrupar por documento" at bounding box center [285, 103] width 16 height 9
checkbox input "false"
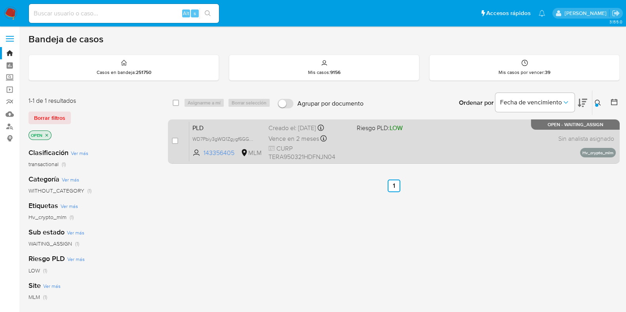
click at [452, 134] on div "PLD WD7Pbiy3gWQ1Zgygf6GGqh1M 143356405 MLM Riesgo PLD: LOW Creado el: 12/08/202…" at bounding box center [402, 141] width 426 height 40
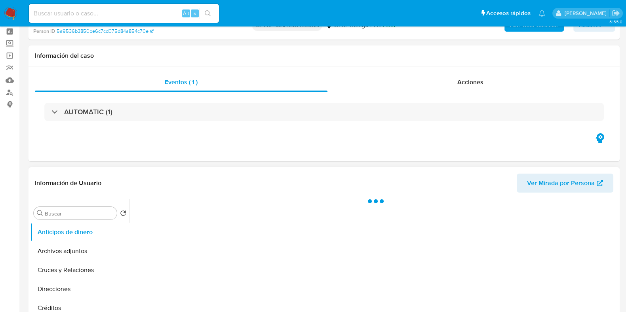
scroll to position [49, 0]
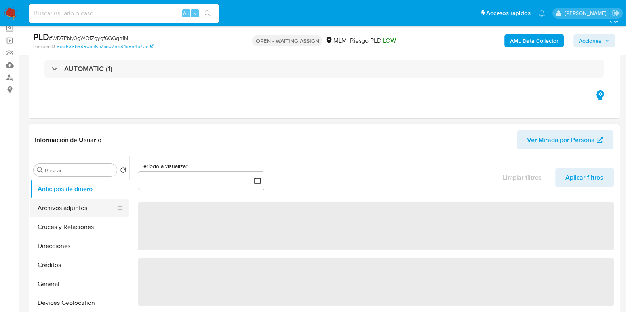
click at [87, 206] on button "Archivos adjuntos" at bounding box center [76, 208] width 93 height 19
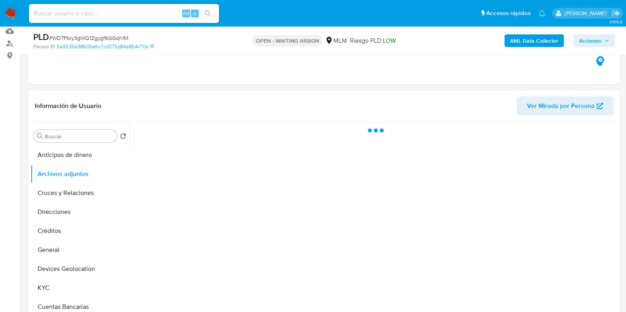
scroll to position [99, 0]
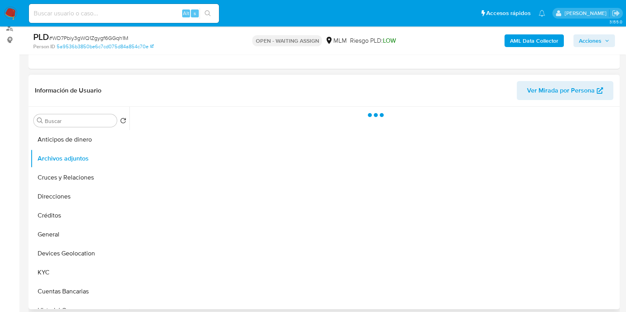
select select "10"
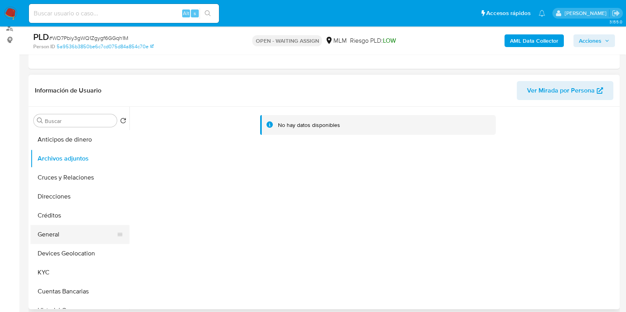
click at [59, 234] on button "General" at bounding box center [76, 234] width 93 height 19
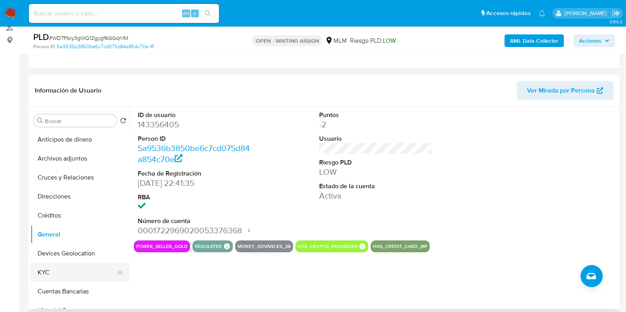
click at [61, 270] on button "KYC" at bounding box center [76, 272] width 93 height 19
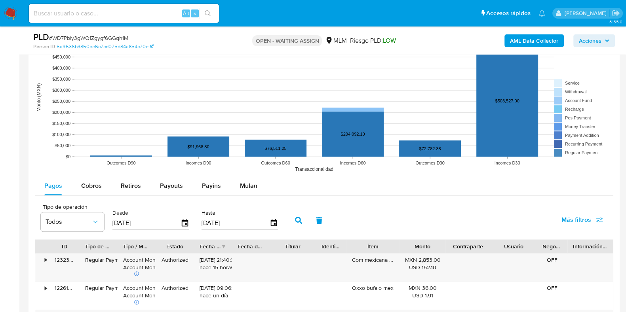
scroll to position [742, 0]
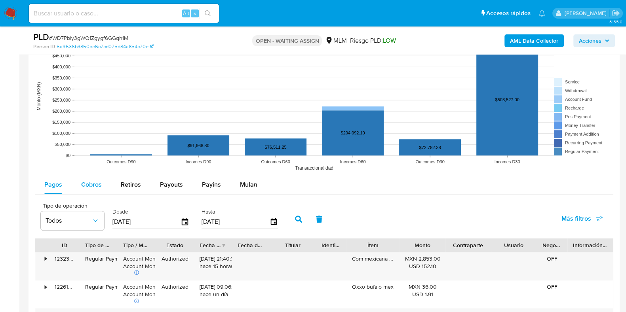
click at [91, 186] on span "Cobros" at bounding box center [91, 184] width 21 height 9
select select "10"
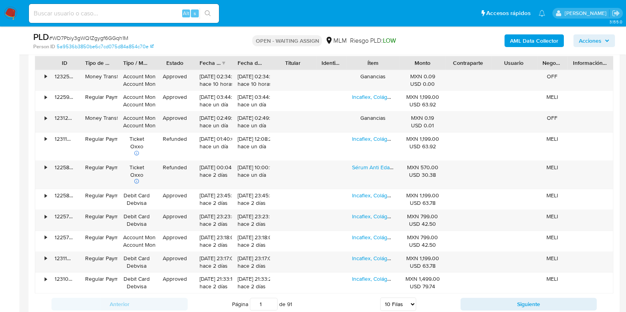
scroll to position [940, 0]
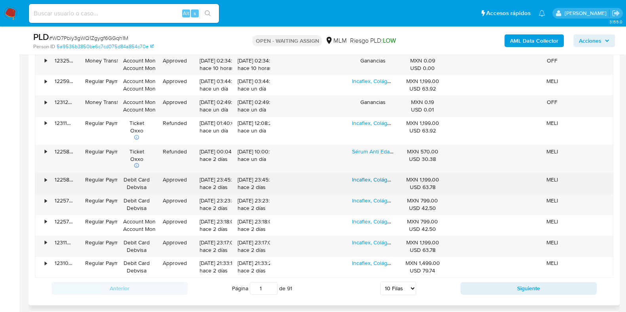
click at [375, 180] on link "Incaflex, Colágeno, Artritis 2 Pzas Natural" at bounding box center [402, 180] width 100 height 8
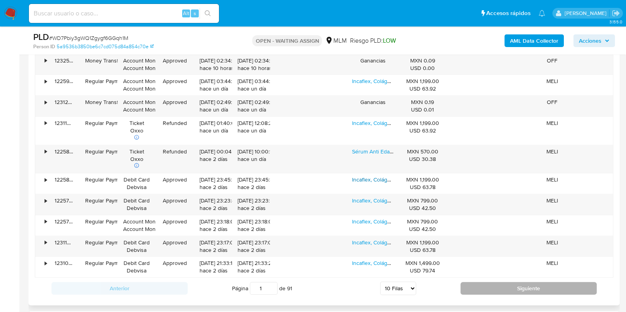
click at [471, 289] on button "Siguiente" at bounding box center [528, 288] width 136 height 13
type input "2"
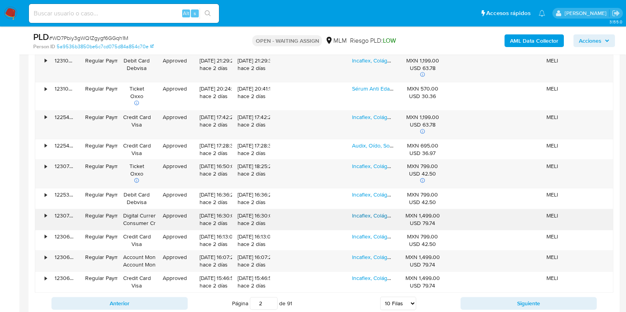
click at [373, 217] on link "Incaflex, Colágeno, Artritis. 3 X 2 Natural" at bounding box center [401, 216] width 98 height 8
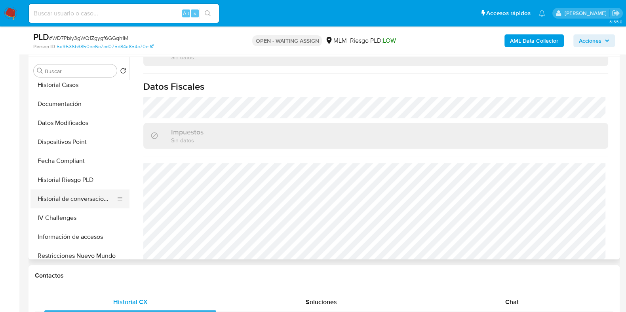
scroll to position [197, 0]
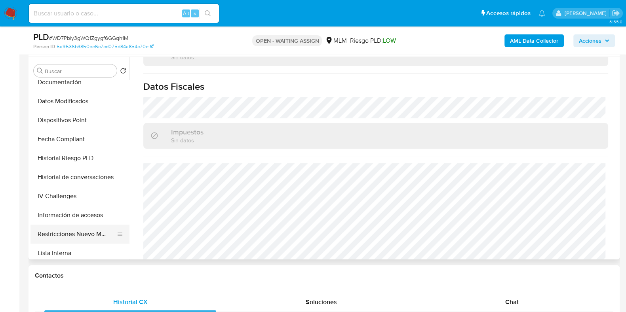
click at [57, 233] on button "Restricciones Nuevo Mundo" at bounding box center [76, 234] width 93 height 19
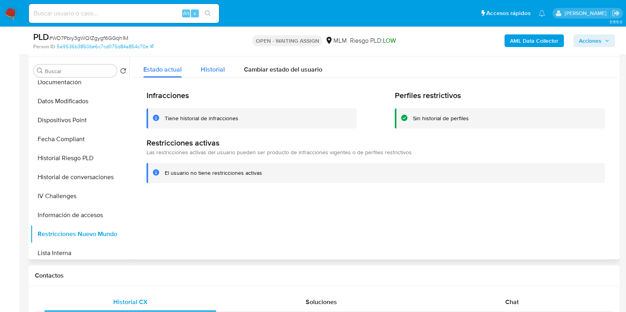
click at [205, 60] on div "Historial" at bounding box center [213, 67] width 24 height 21
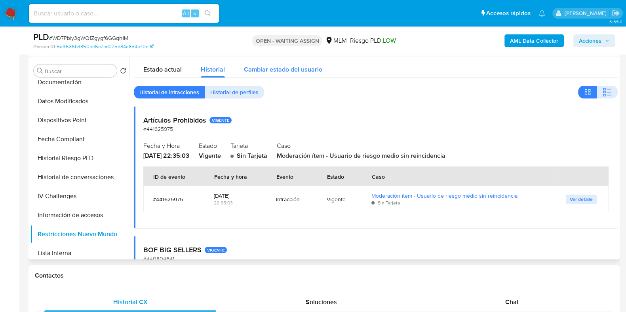
click at [245, 65] on span "Cambiar estado del usuario" at bounding box center [283, 69] width 78 height 9
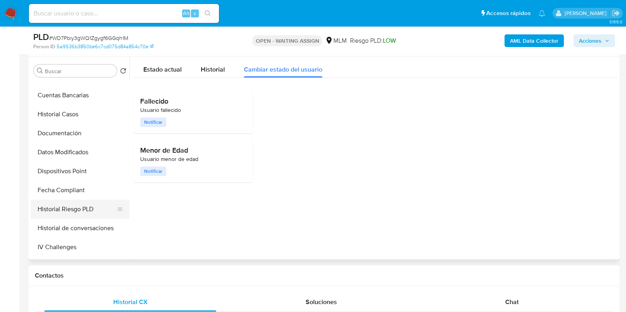
scroll to position [99, 0]
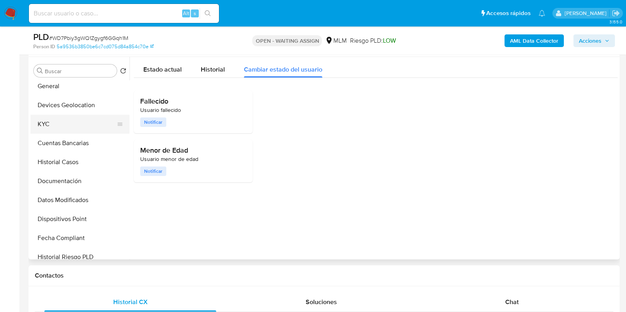
click at [57, 127] on button "KYC" at bounding box center [76, 124] width 93 height 19
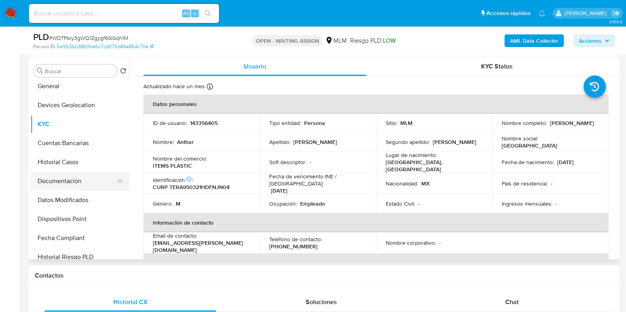
click at [53, 187] on button "Documentación" at bounding box center [76, 181] width 93 height 19
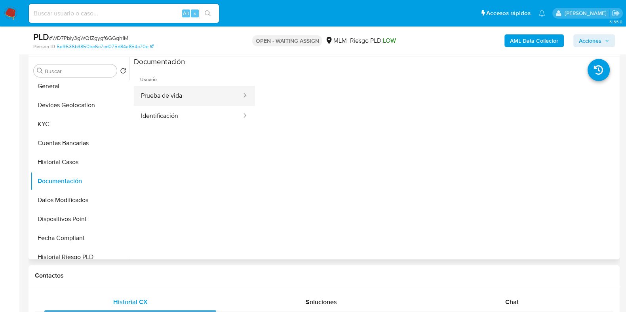
click at [155, 101] on button "Prueba de vida" at bounding box center [188, 96] width 108 height 20
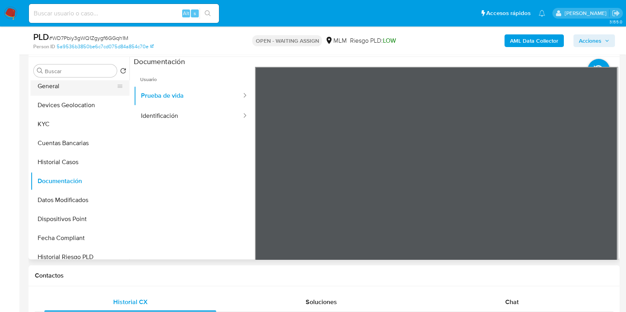
click at [45, 89] on button "General" at bounding box center [76, 86] width 93 height 19
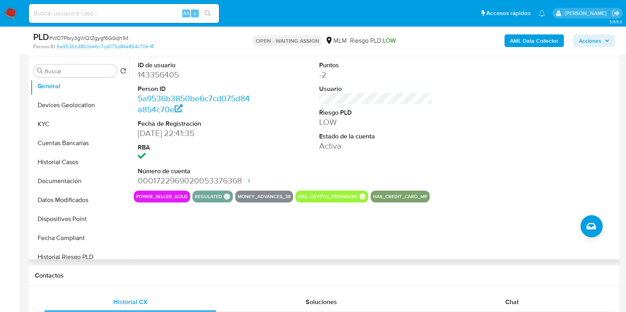
click at [148, 78] on dd "143356405" at bounding box center [194, 74] width 113 height 11
copy dd "143356405"
click at [58, 183] on button "Documentación" at bounding box center [76, 181] width 93 height 19
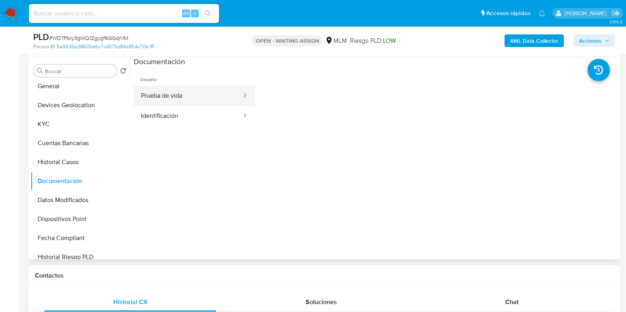
click at [176, 99] on button "Prueba de vida" at bounding box center [188, 96] width 108 height 20
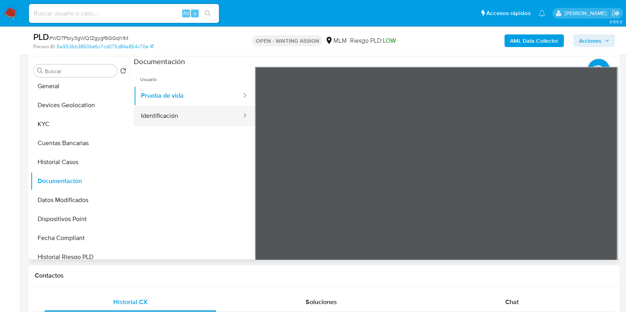
click at [168, 115] on button "Identificación" at bounding box center [188, 116] width 108 height 20
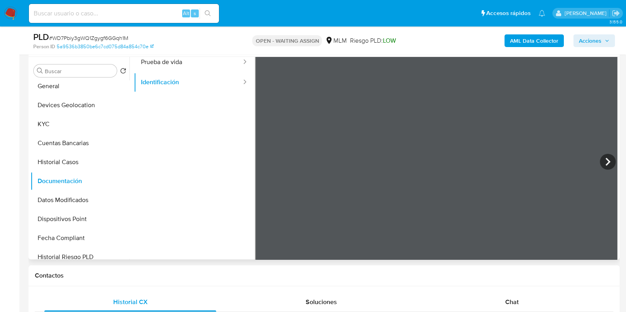
scroll to position [49, 0]
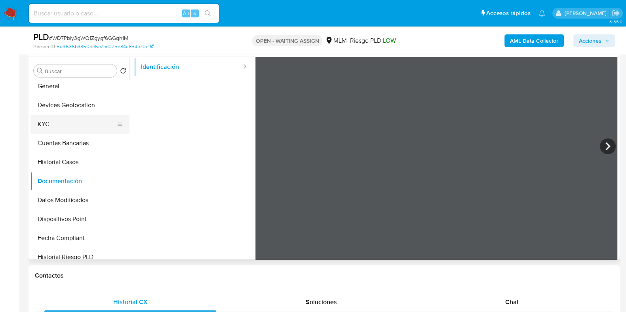
click at [39, 131] on button "KYC" at bounding box center [76, 124] width 93 height 19
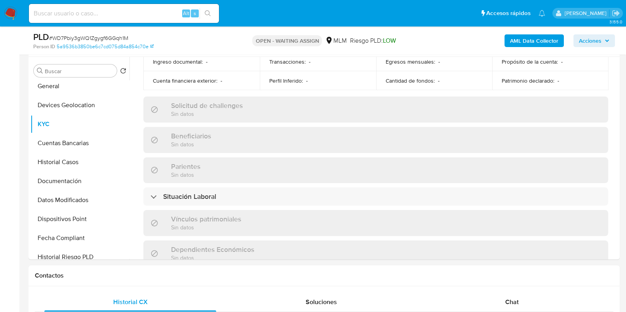
scroll to position [297, 0]
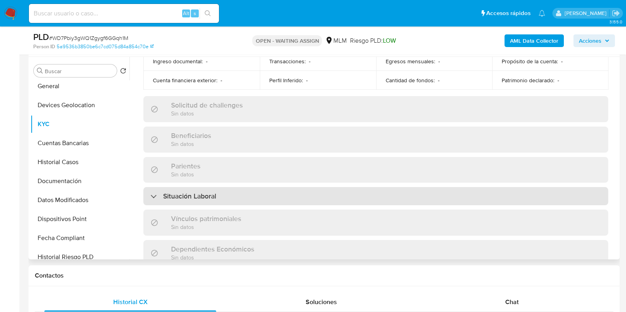
click at [299, 187] on div "Situación Laboral" at bounding box center [375, 196] width 465 height 18
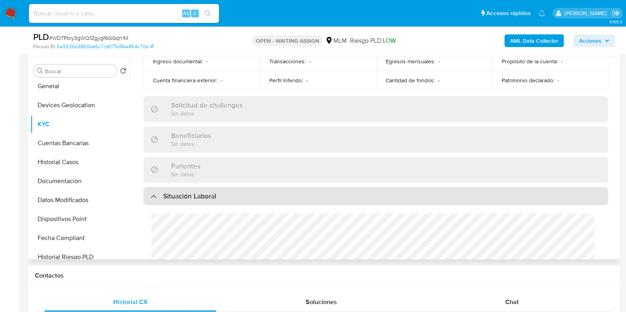
click at [299, 187] on div "Situación Laboral" at bounding box center [375, 196] width 465 height 18
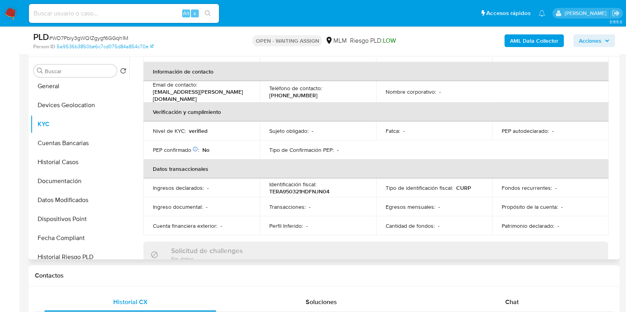
scroll to position [148, 0]
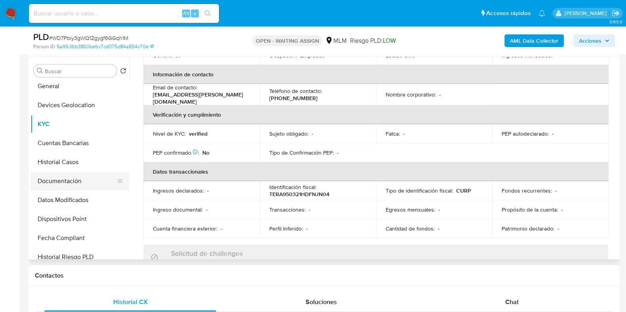
click at [83, 188] on button "Documentación" at bounding box center [76, 181] width 93 height 19
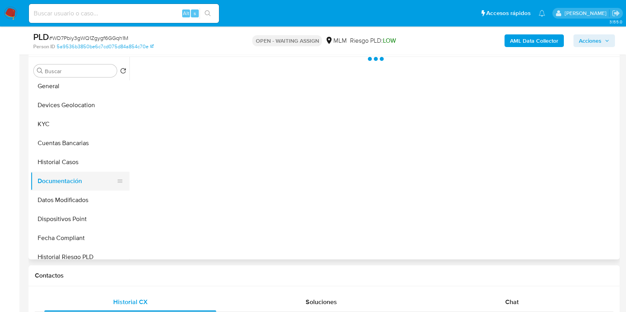
scroll to position [0, 0]
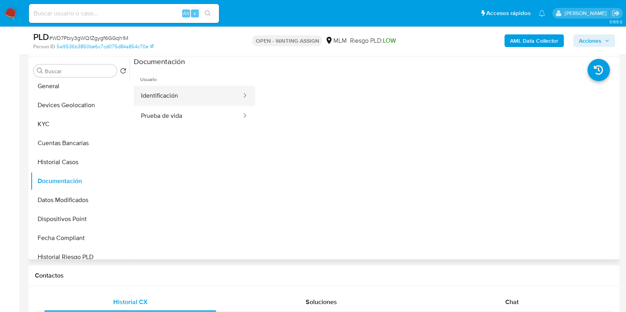
click at [182, 100] on button "Identificación" at bounding box center [188, 96] width 108 height 20
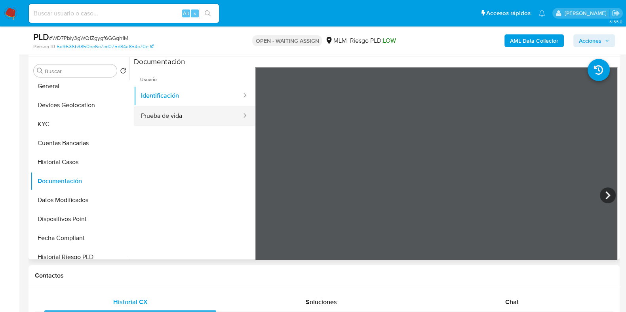
click at [173, 117] on button "Prueba de vida" at bounding box center [188, 116] width 108 height 20
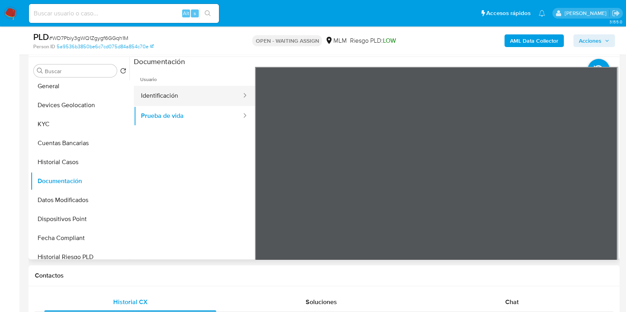
click at [152, 93] on button "Identificación" at bounding box center [188, 96] width 108 height 20
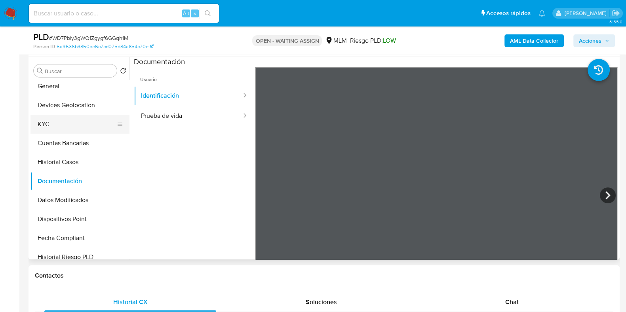
click at [64, 123] on button "KYC" at bounding box center [76, 124] width 93 height 19
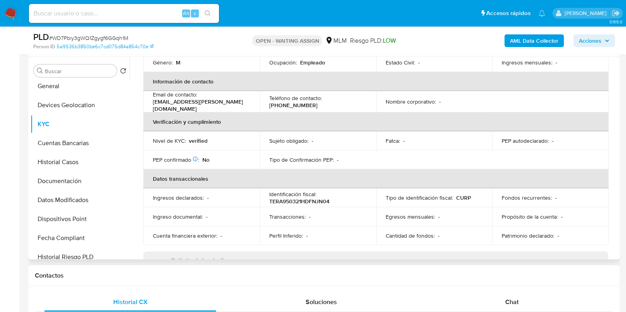
scroll to position [247, 0]
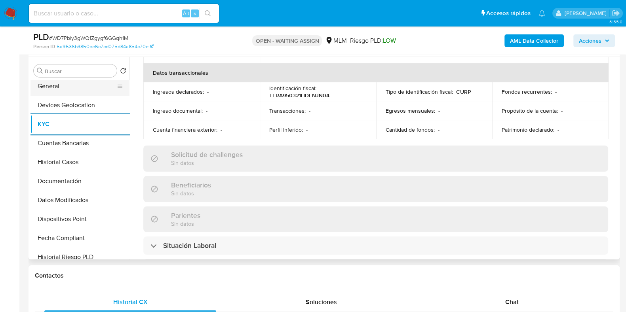
click at [61, 85] on button "General" at bounding box center [76, 86] width 93 height 19
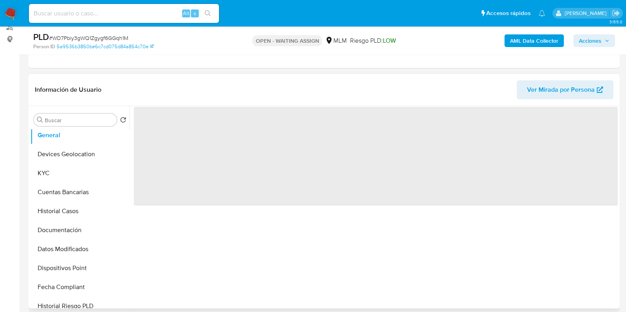
scroll to position [148, 0]
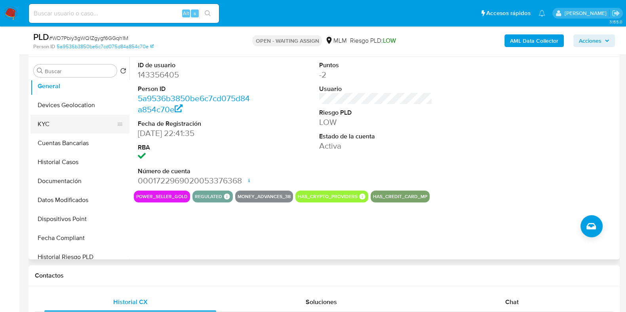
click at [41, 123] on button "KYC" at bounding box center [76, 124] width 93 height 19
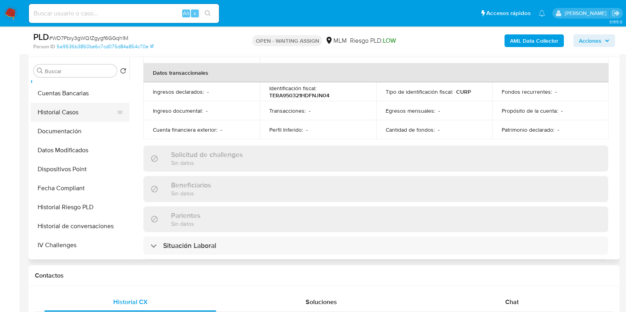
click at [56, 111] on button "Historial Casos" at bounding box center [76, 112] width 93 height 19
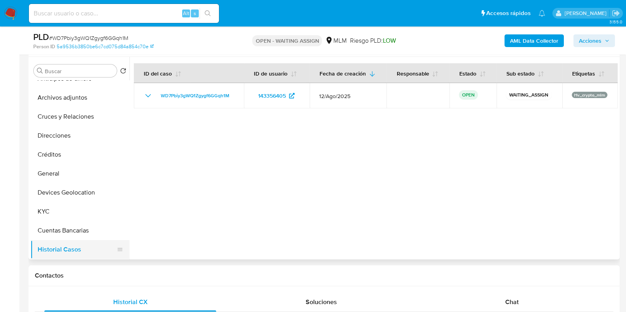
scroll to position [0, 0]
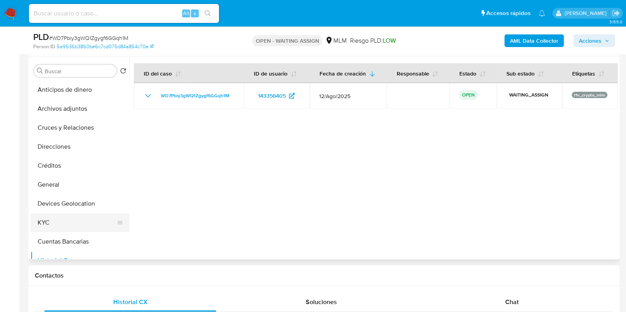
click at [58, 224] on button "KYC" at bounding box center [76, 222] width 93 height 19
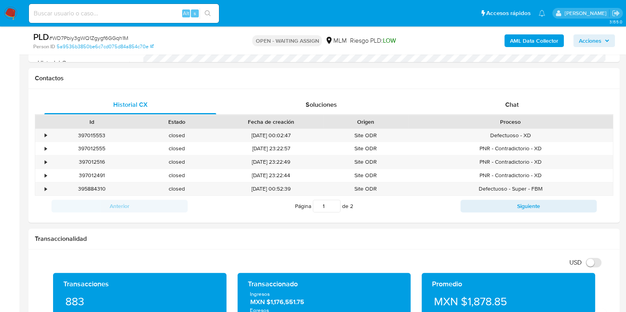
scroll to position [544, 0]
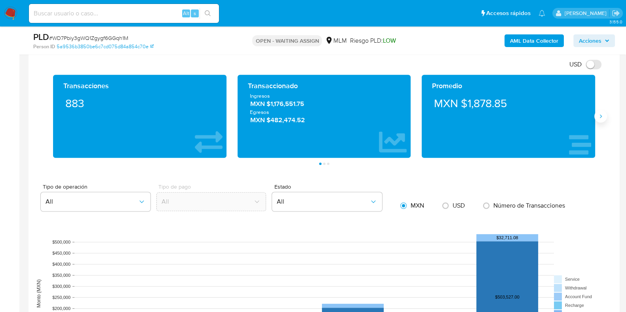
click at [601, 117] on icon "Siguiente" at bounding box center [600, 116] width 6 height 6
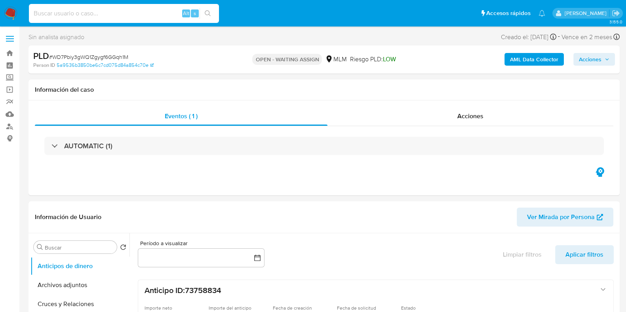
click at [91, 17] on input at bounding box center [124, 13] width 190 height 10
select select "10"
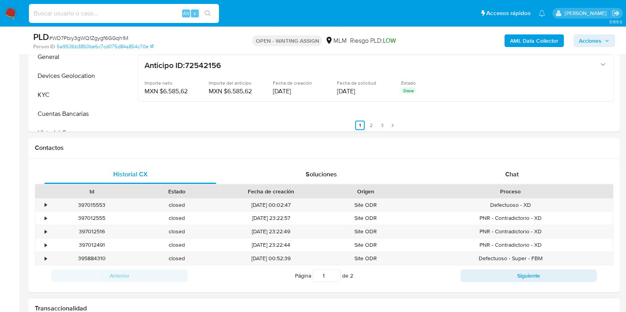
scroll to position [197, 0]
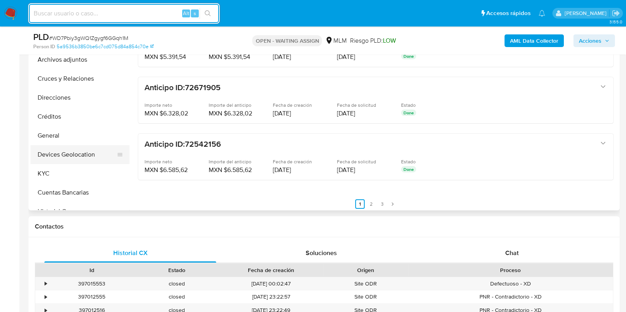
click at [82, 156] on button "Devices Geolocation" at bounding box center [76, 154] width 93 height 19
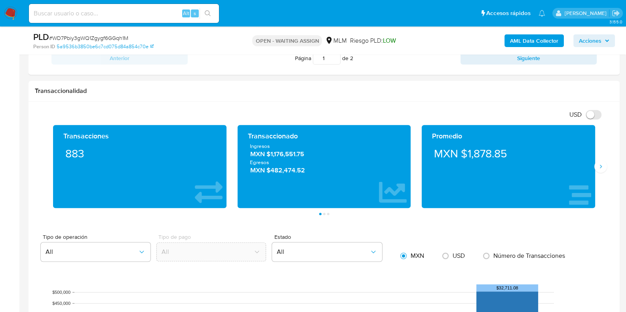
scroll to position [495, 0]
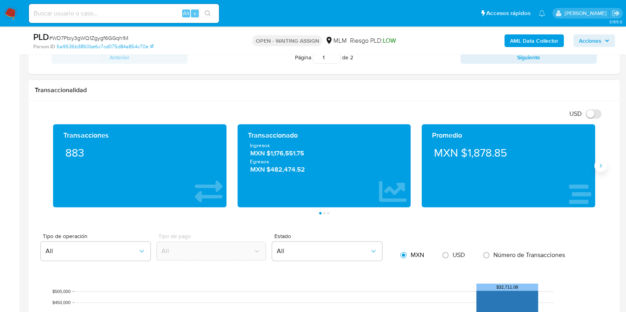
click at [599, 161] on button "Siguiente" at bounding box center [600, 165] width 13 height 13
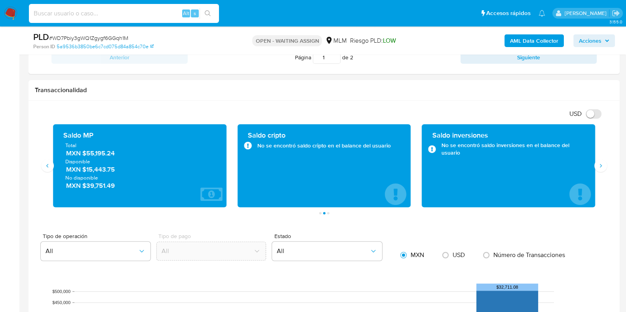
click at [127, 11] on input at bounding box center [124, 13] width 190 height 10
paste input "1779807373"
type input "1779807373"
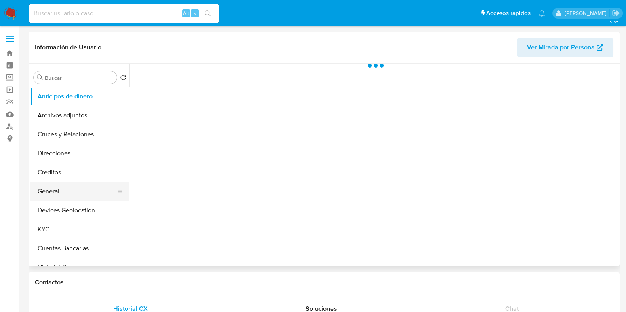
click at [57, 198] on button "General" at bounding box center [76, 191] width 93 height 19
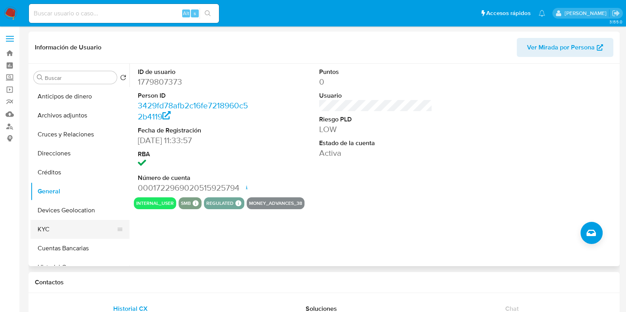
click at [48, 226] on button "KYC" at bounding box center [76, 229] width 93 height 19
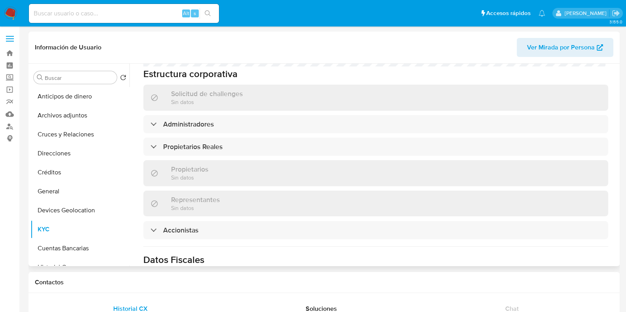
scroll to position [99, 0]
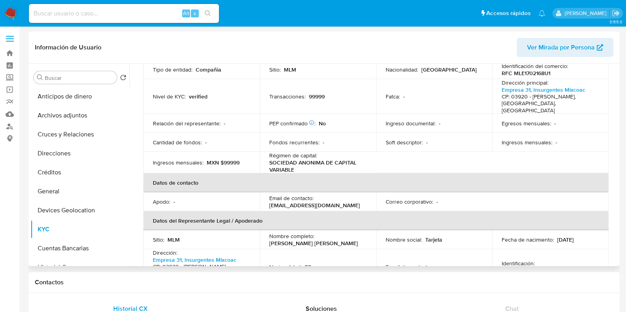
select select "10"
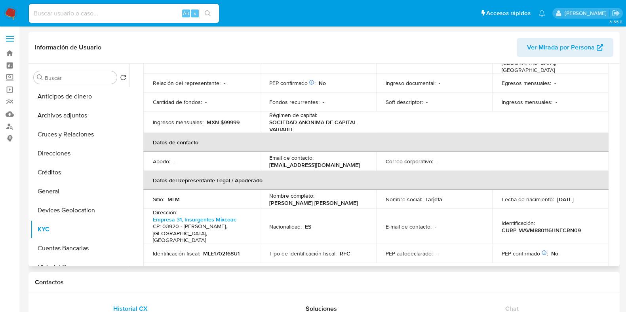
scroll to position [148, 0]
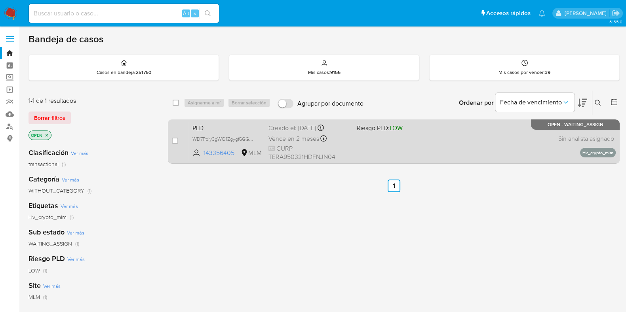
click at [412, 155] on div "PLD WD7Pbiy3gWQ1Zgygf6GGqh1M 143356405 MLM Riesgo PLD: LOW Creado el: [DATE] Cr…" at bounding box center [402, 141] width 426 height 40
click at [174, 143] on input "checkbox" at bounding box center [175, 141] width 6 height 6
checkbox input "true"
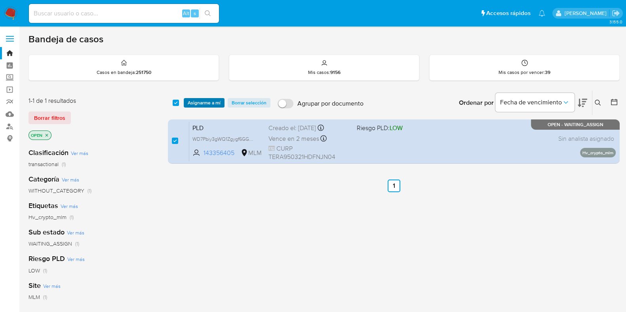
click at [197, 106] on span "Asignarme a mí" at bounding box center [204, 103] width 33 height 8
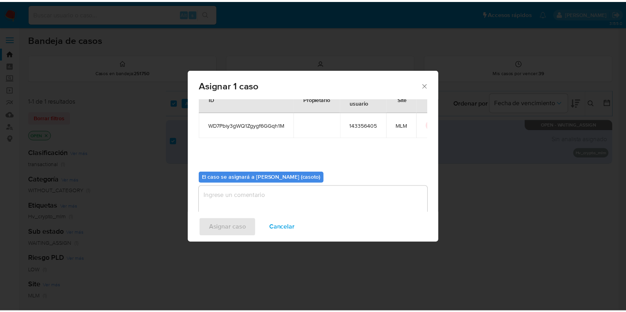
scroll to position [41, 0]
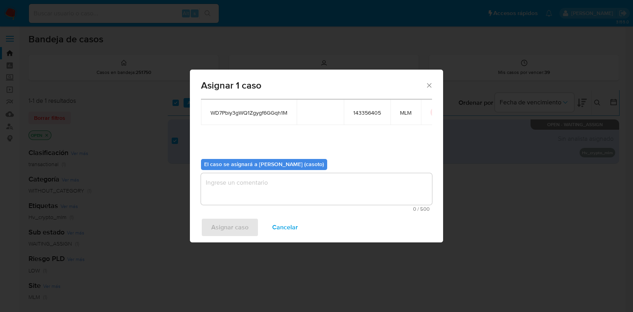
click at [256, 193] on textarea "assign-modal" at bounding box center [316, 189] width 231 height 32
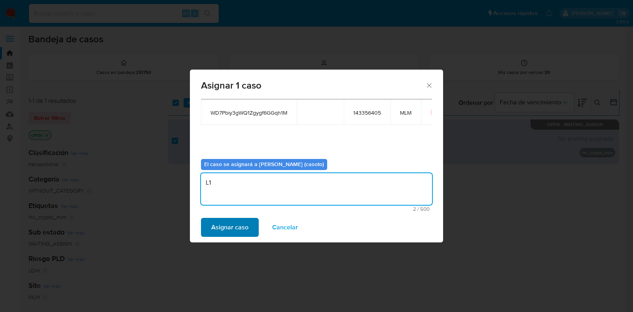
type textarea "L1"
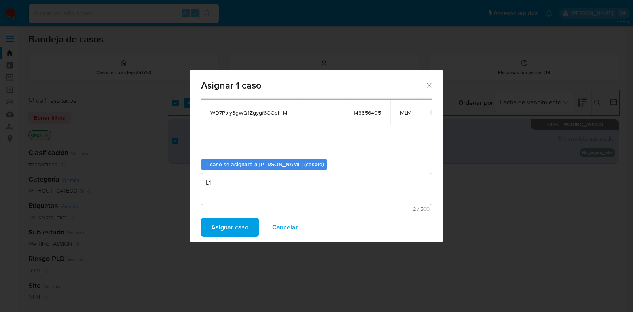
click at [234, 226] on span "Asignar caso" at bounding box center [229, 227] width 37 height 17
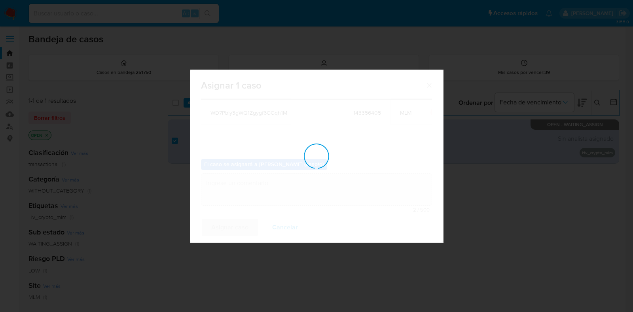
checkbox input "false"
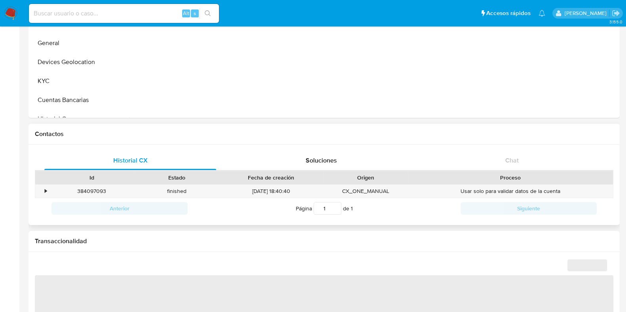
scroll to position [395, 0]
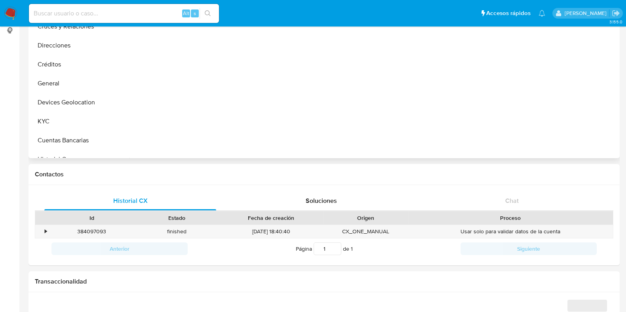
select select "10"
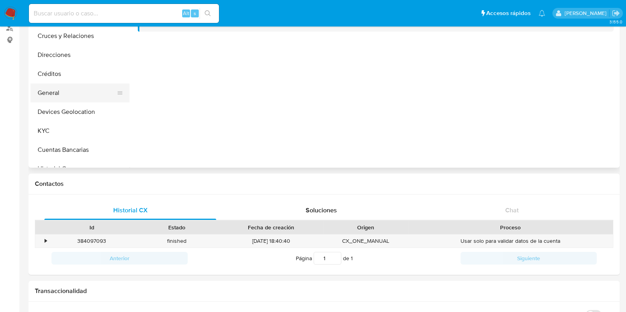
click at [59, 92] on button "General" at bounding box center [76, 92] width 93 height 19
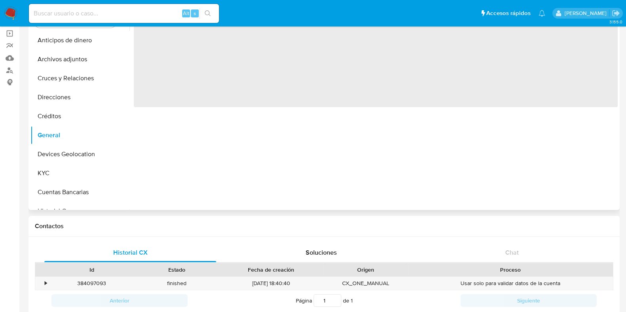
scroll to position [0, 0]
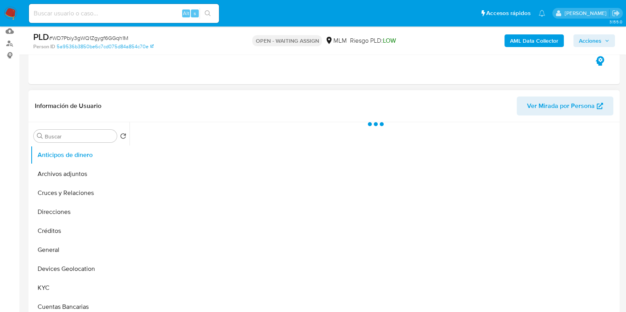
scroll to position [99, 0]
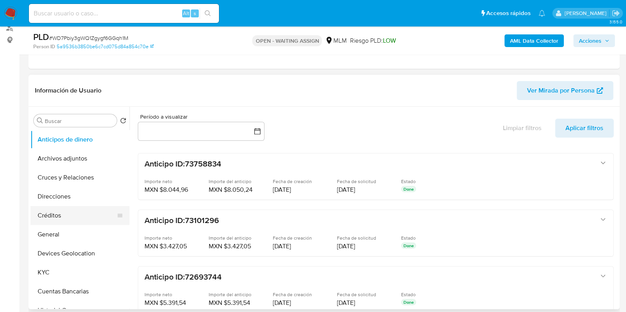
select select "10"
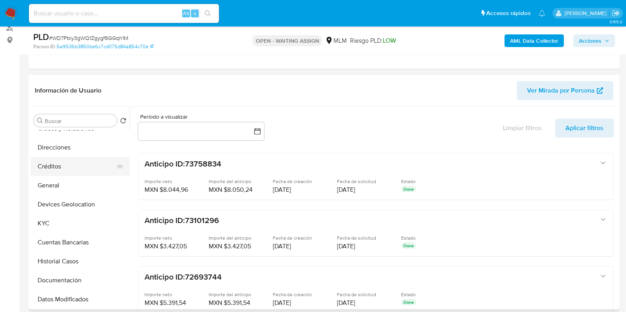
click at [97, 206] on button "Devices Geolocation" at bounding box center [79, 204] width 99 height 19
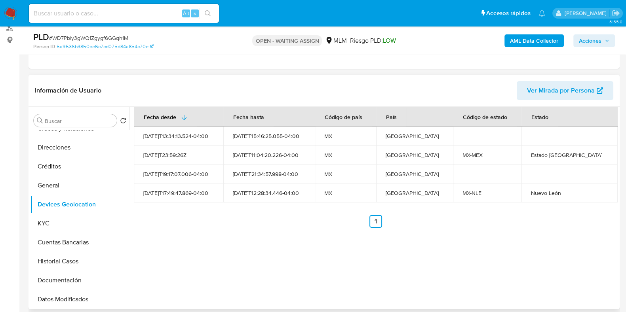
scroll to position [0, 0]
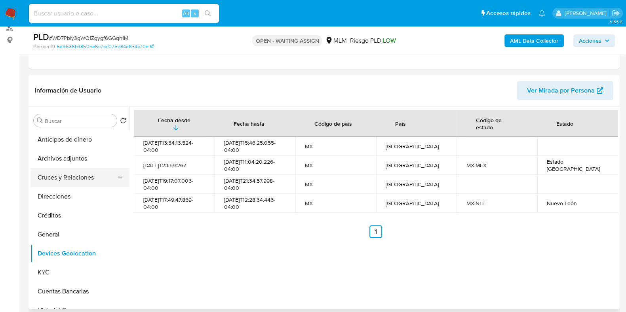
click at [73, 181] on button "Cruces y Relaciones" at bounding box center [76, 177] width 93 height 19
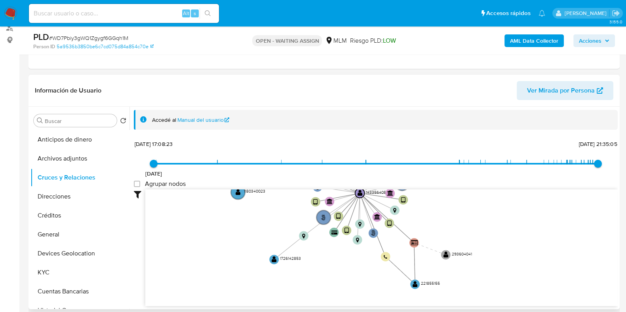
drag, startPoint x: 514, startPoint y: 266, endPoint x: 475, endPoint y: 196, distance: 80.4
click at [475, 196] on icon "phone-c67927fe240bbed750f527b6efb4ea2f  user-143356405  143356405 person-5a95…" at bounding box center [381, 247] width 472 height 115
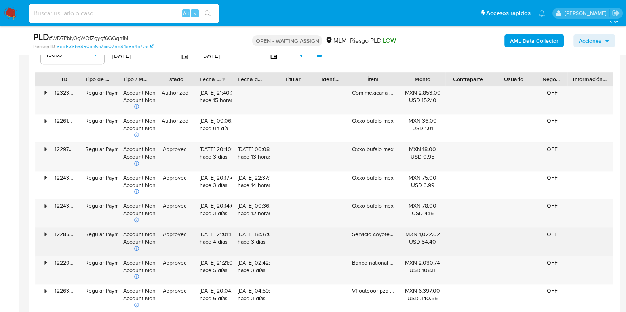
scroll to position [989, 0]
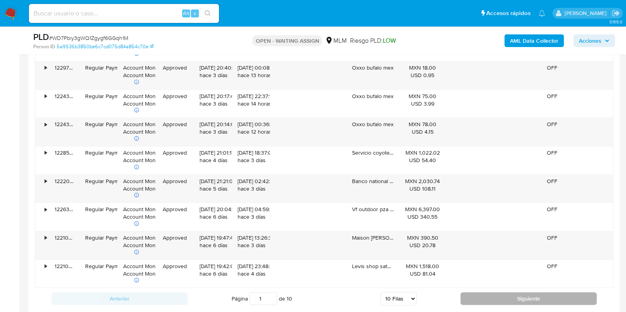
click at [504, 292] on button "Siguiente" at bounding box center [528, 298] width 136 height 13
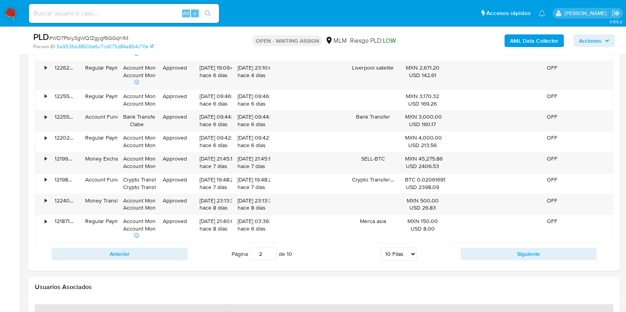
scroll to position [940, 0]
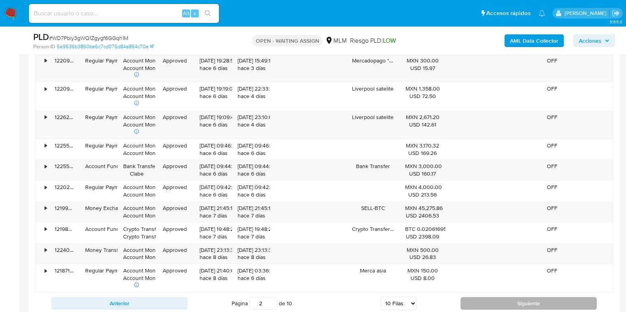
click at [478, 299] on button "Siguiente" at bounding box center [528, 303] width 136 height 13
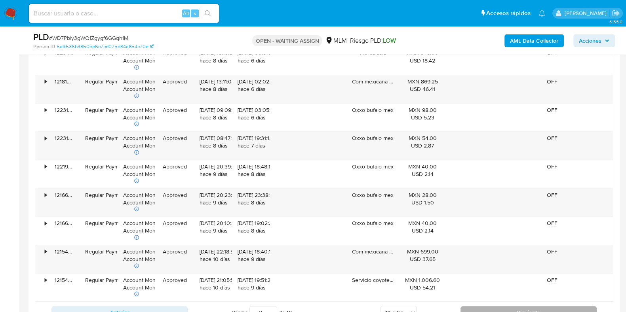
scroll to position [989, 0]
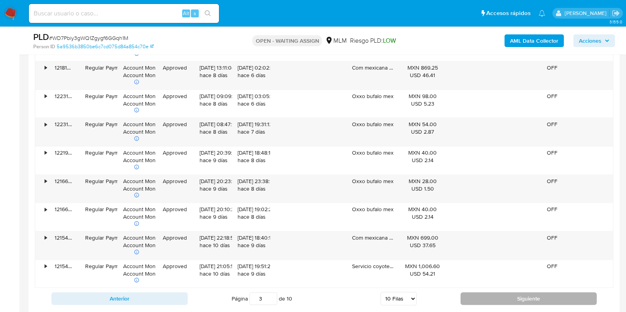
click at [478, 294] on button "Siguiente" at bounding box center [528, 298] width 136 height 13
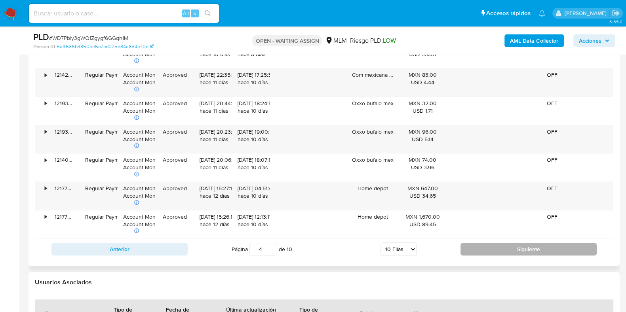
click at [482, 244] on button "Siguiente" at bounding box center [528, 249] width 136 height 13
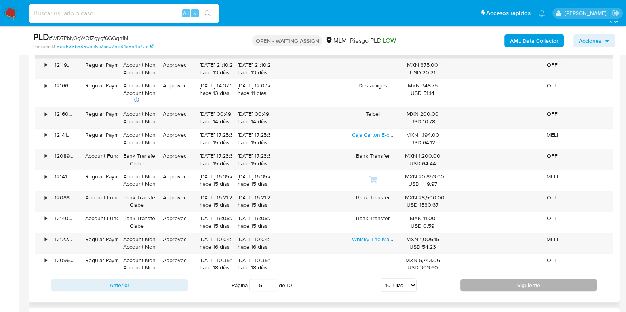
scroll to position [939, 0]
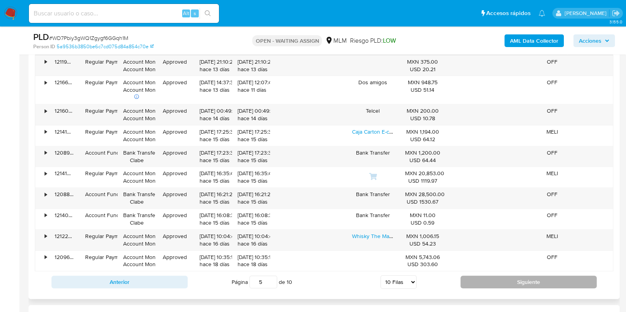
click at [468, 278] on button "Siguiente" at bounding box center [528, 282] width 136 height 13
type input "6"
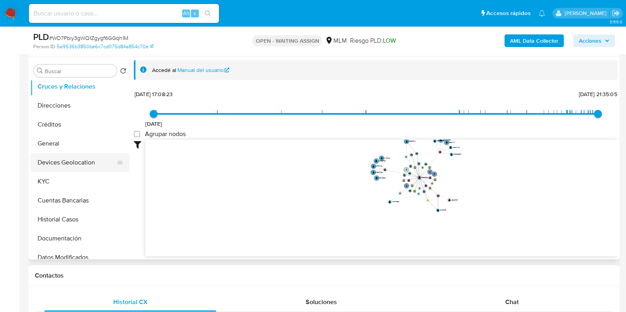
scroll to position [99, 0]
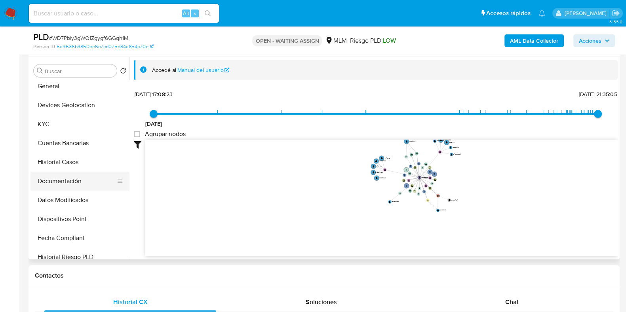
click at [65, 180] on button "Documentación" at bounding box center [76, 181] width 93 height 19
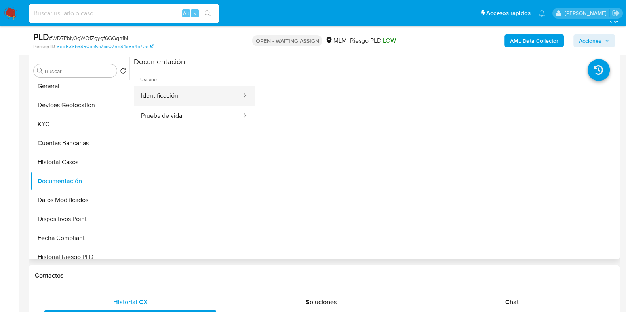
click at [178, 96] on button "Identificación" at bounding box center [188, 96] width 108 height 20
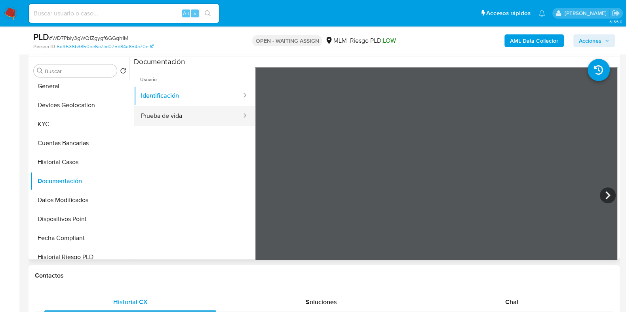
click at [158, 119] on button "Prueba de vida" at bounding box center [188, 116] width 108 height 20
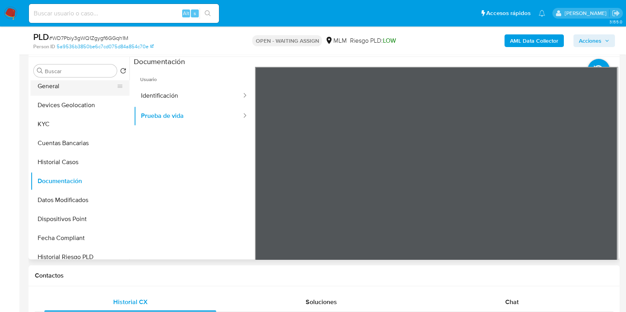
click at [59, 91] on button "General" at bounding box center [76, 86] width 93 height 19
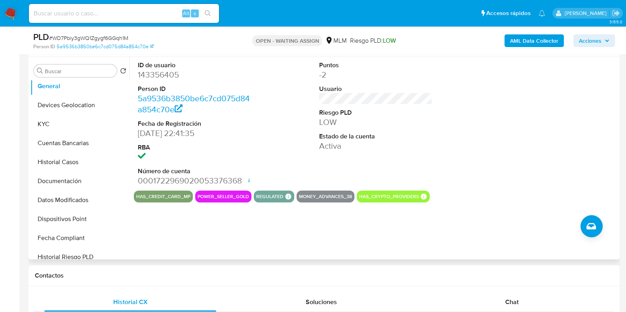
click at [540, 126] on div at bounding box center [557, 124] width 121 height 134
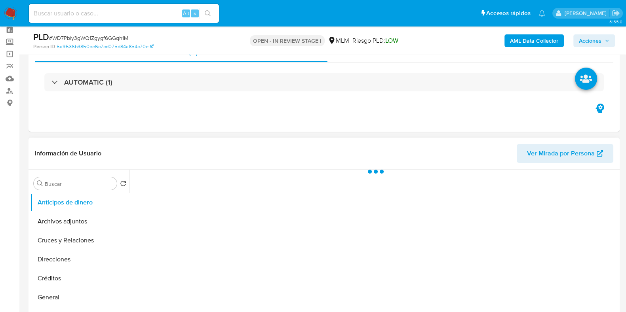
scroll to position [99, 0]
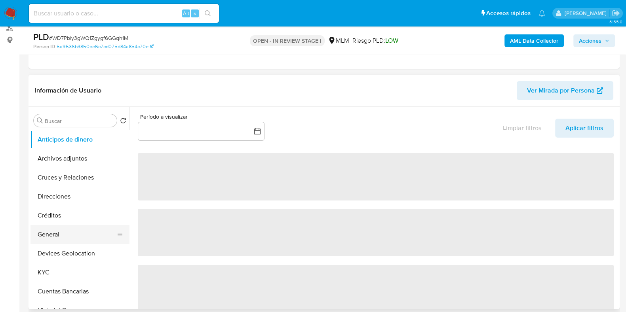
select select "10"
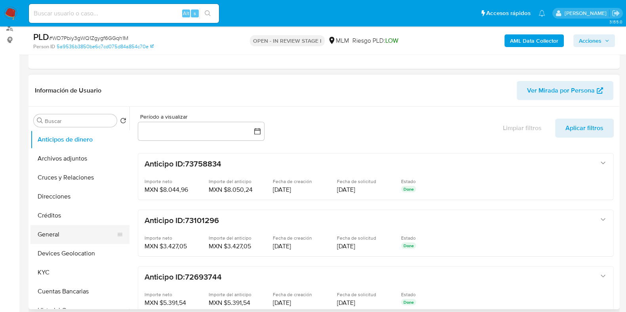
click at [57, 237] on button "General" at bounding box center [76, 234] width 93 height 19
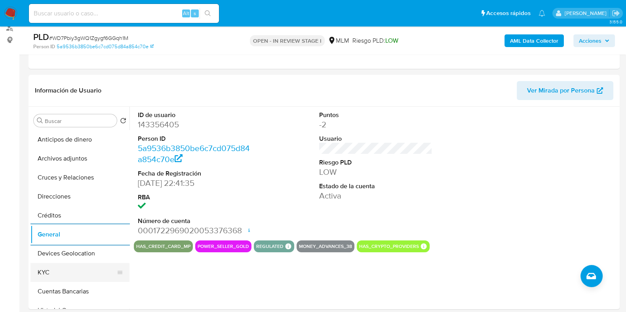
click at [64, 280] on button "KYC" at bounding box center [76, 272] width 93 height 19
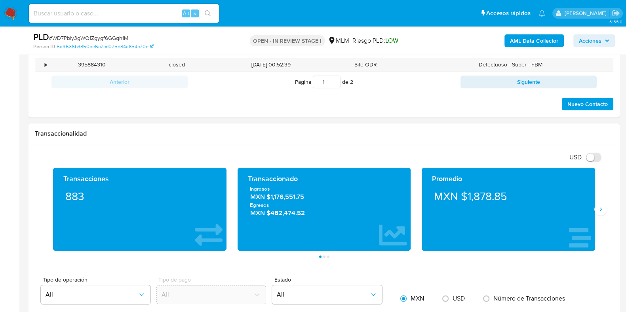
scroll to position [495, 0]
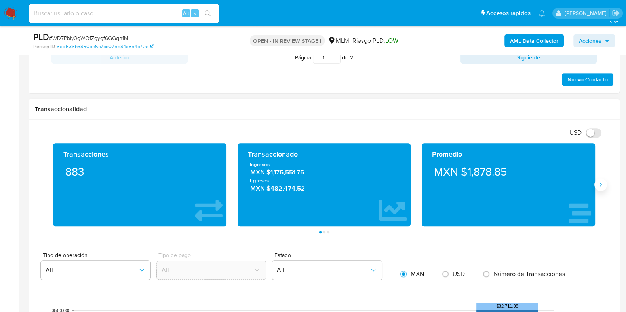
click at [597, 184] on icon "Siguiente" at bounding box center [600, 185] width 6 height 6
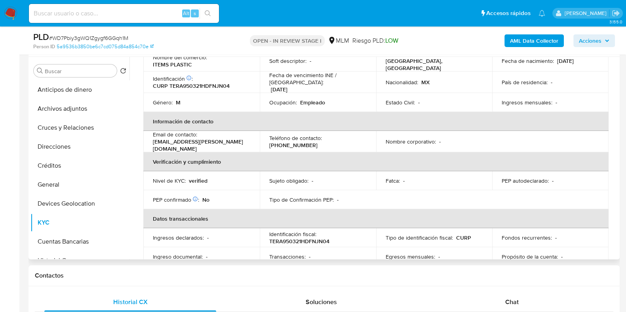
scroll to position [2, 0]
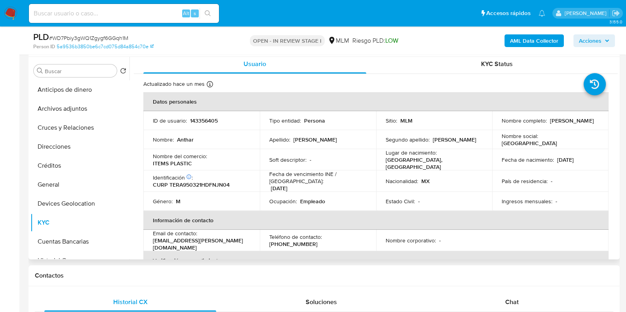
drag, startPoint x: 592, startPoint y: 122, endPoint x: 548, endPoint y: 121, distance: 44.3
click at [548, 121] on div "Nombre completo : Anthar Tena Rojas" at bounding box center [549, 120] width 97 height 7
copy p "[PERSON_NAME]"
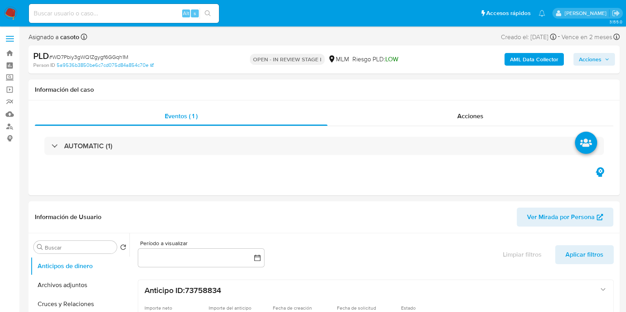
select select "10"
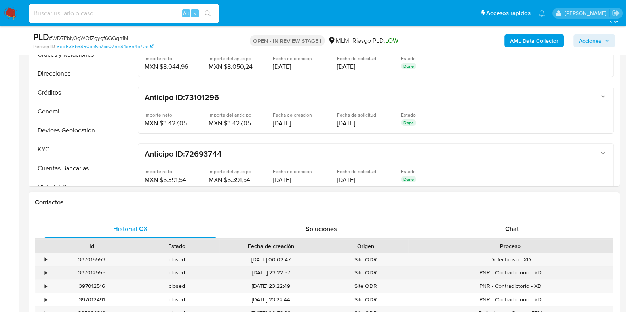
scroll to position [297, 0]
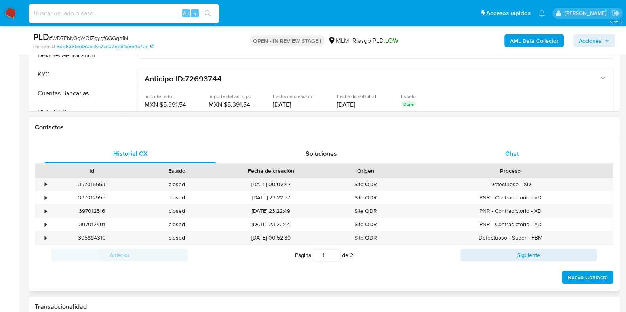
click at [506, 153] on span "Chat" at bounding box center [511, 153] width 13 height 9
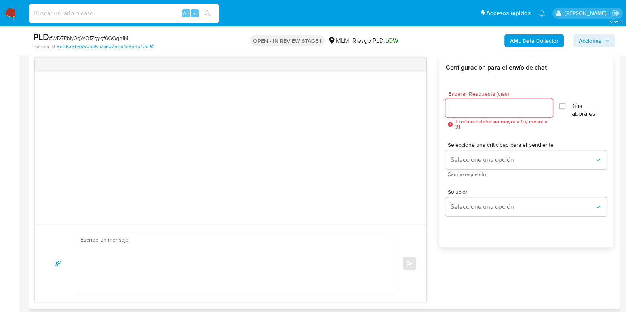
scroll to position [395, 0]
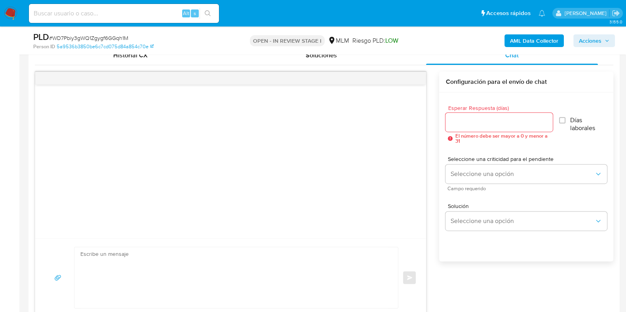
click at [477, 127] on div at bounding box center [498, 122] width 107 height 19
click at [477, 123] on input "Esperar Respuesta (días)" at bounding box center [498, 122] width 107 height 10
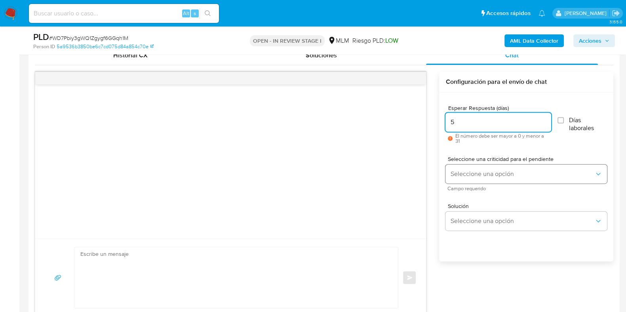
type input "5"
click at [469, 170] on span "Seleccione una opción" at bounding box center [522, 174] width 144 height 8
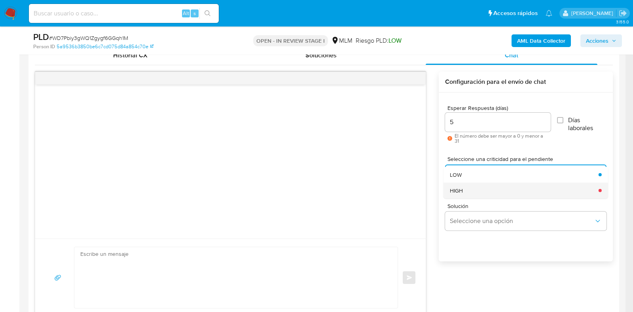
click at [464, 195] on div "HIGH" at bounding box center [522, 190] width 144 height 16
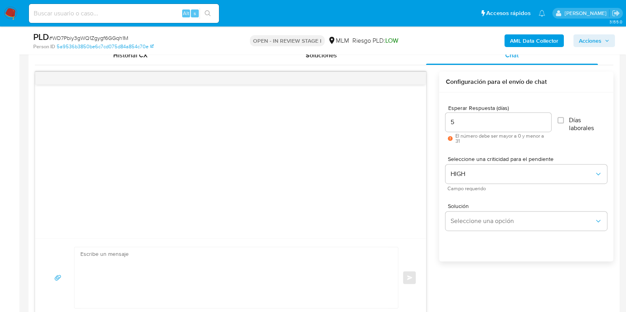
click at [200, 273] on textarea at bounding box center [233, 277] width 307 height 61
paste textarea "Estimado Cliente, Te comunicamos que identificamos ingresos de criptomonedas en…"
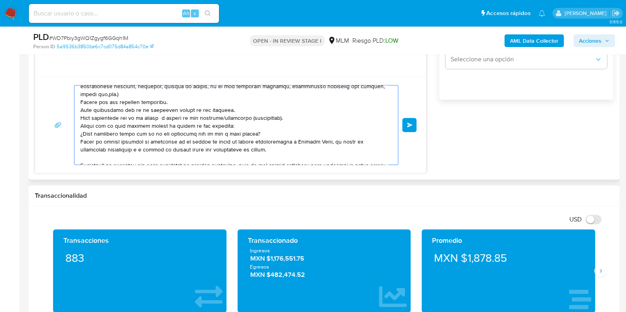
scroll to position [0, 0]
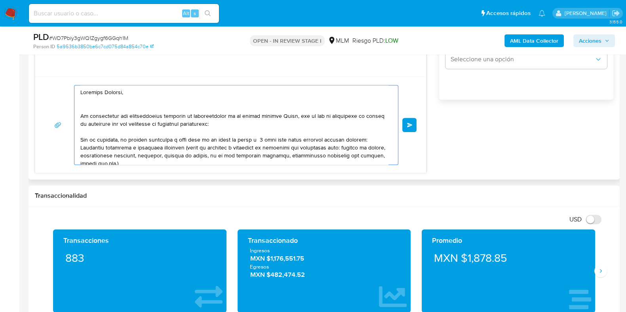
click at [300, 115] on textarea at bounding box center [233, 124] width 307 height 79
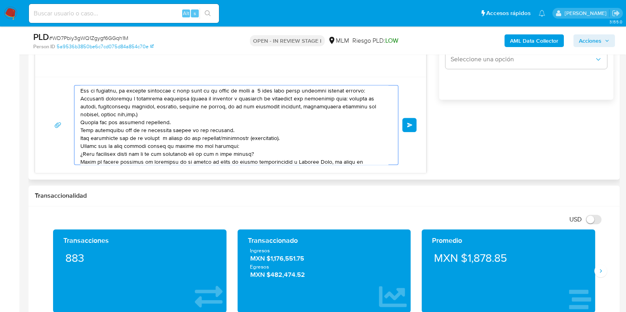
drag, startPoint x: 80, startPoint y: 123, endPoint x: 285, endPoint y: 135, distance: 205.0
click at [285, 135] on textarea at bounding box center [233, 124] width 307 height 79
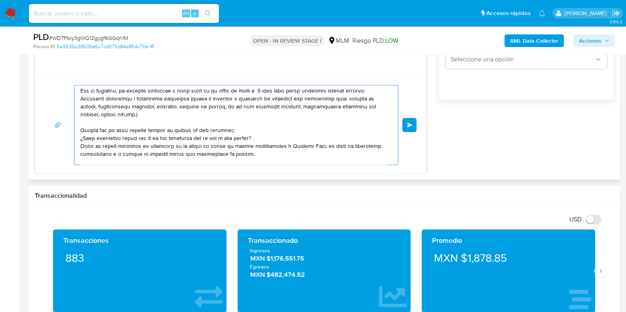
click at [81, 131] on textarea at bounding box center [233, 124] width 307 height 79
drag, startPoint x: 232, startPoint y: 130, endPoint x: 150, endPoint y: 131, distance: 82.7
click at [150, 131] on textarea at bounding box center [233, 124] width 307 height 79
drag, startPoint x: 254, startPoint y: 136, endPoint x: 80, endPoint y: 138, distance: 173.3
click at [80, 138] on textarea at bounding box center [233, 124] width 307 height 79
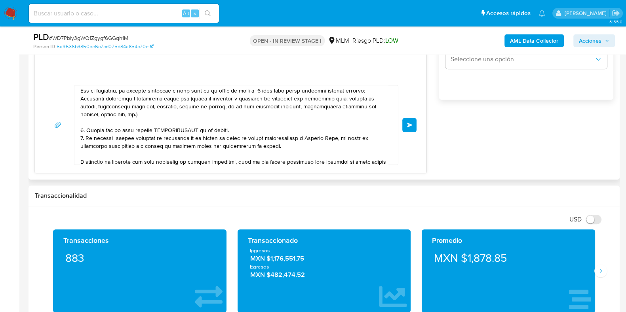
drag, startPoint x: 404, startPoint y: 127, endPoint x: 259, endPoint y: 127, distance: 145.2
click at [259, 127] on div "Enviar" at bounding box center [231, 125] width 372 height 80
click at [224, 126] on textarea at bounding box center [233, 124] width 307 height 79
click at [148, 129] on textarea at bounding box center [233, 124] width 307 height 79
type textarea "Estimado Cliente, Te comunicamos que identificamos ingresos de criptomonedas en…"
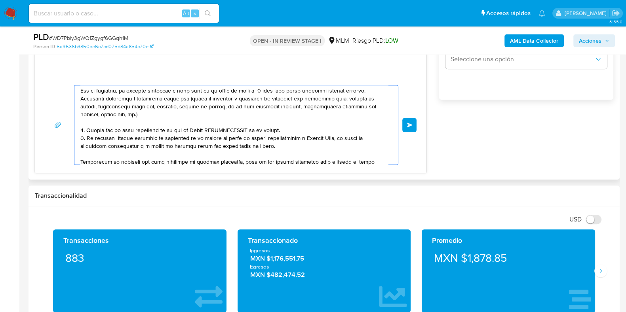
click at [409, 129] on button "Enviar" at bounding box center [409, 125] width 14 height 14
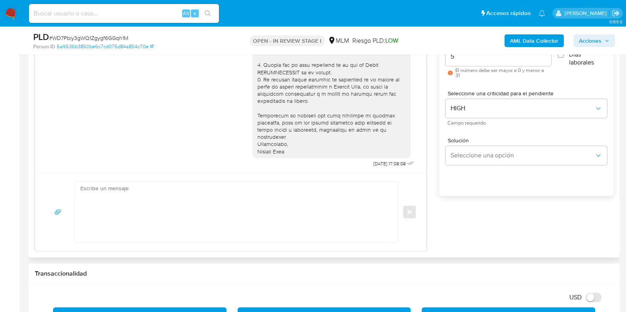
scroll to position [458, 0]
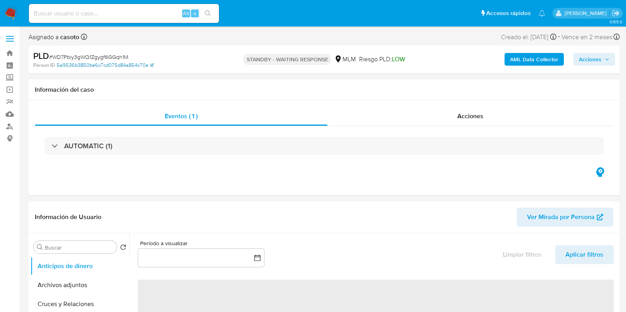
select select "10"
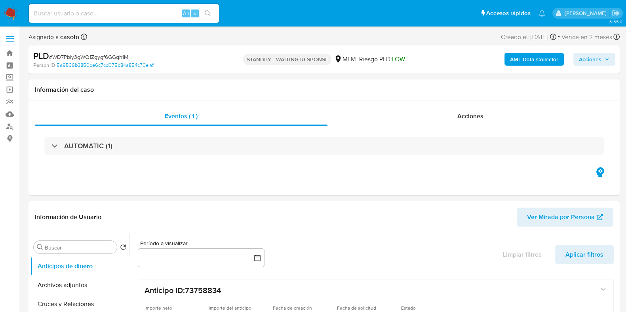
click at [121, 56] on span "# WD7Pbiy3gWQ1Zgygf6GGqh1M" at bounding box center [88, 57] width 79 height 8
copy span "WD7Pbiy3gWQ1Zgygf6GGqh1M"
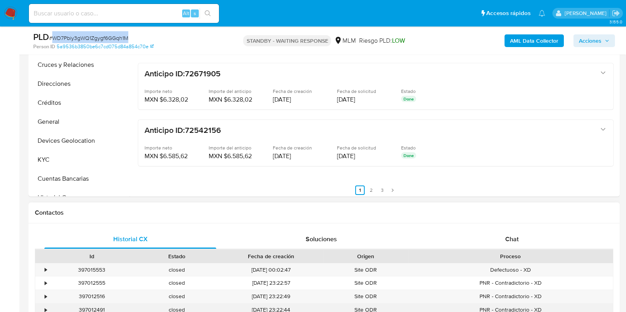
scroll to position [247, 0]
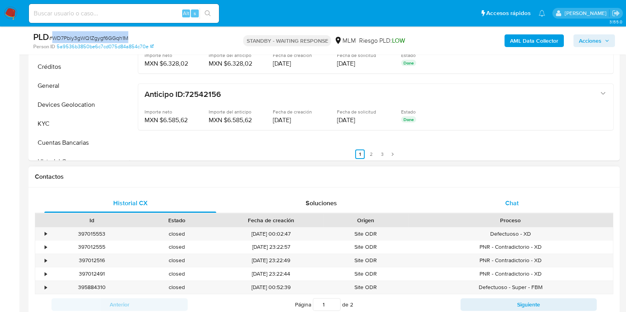
click at [515, 209] on div "Chat" at bounding box center [512, 203] width 172 height 19
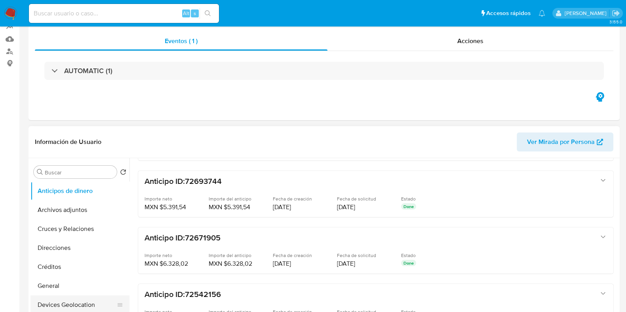
scroll to position [148, 0]
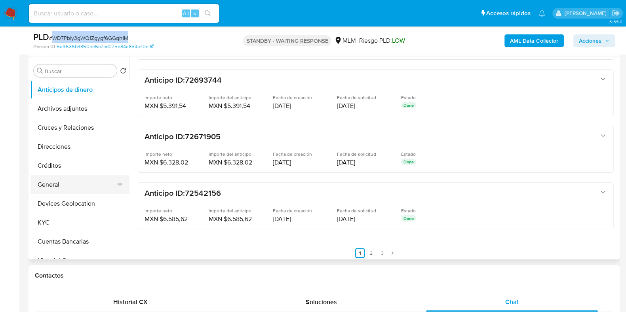
click at [52, 190] on button "General" at bounding box center [76, 184] width 93 height 19
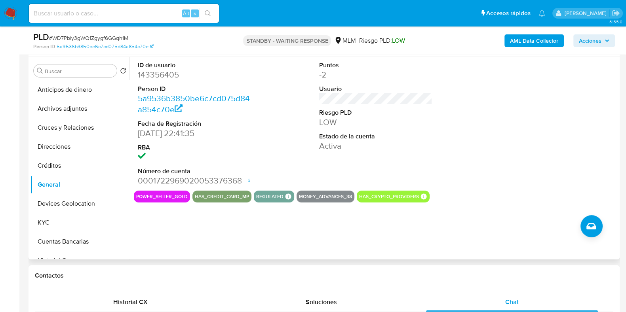
click at [162, 80] on dd "143356405" at bounding box center [194, 74] width 113 height 11
copy dd "143356405"
